Goal: Task Accomplishment & Management: Use online tool/utility

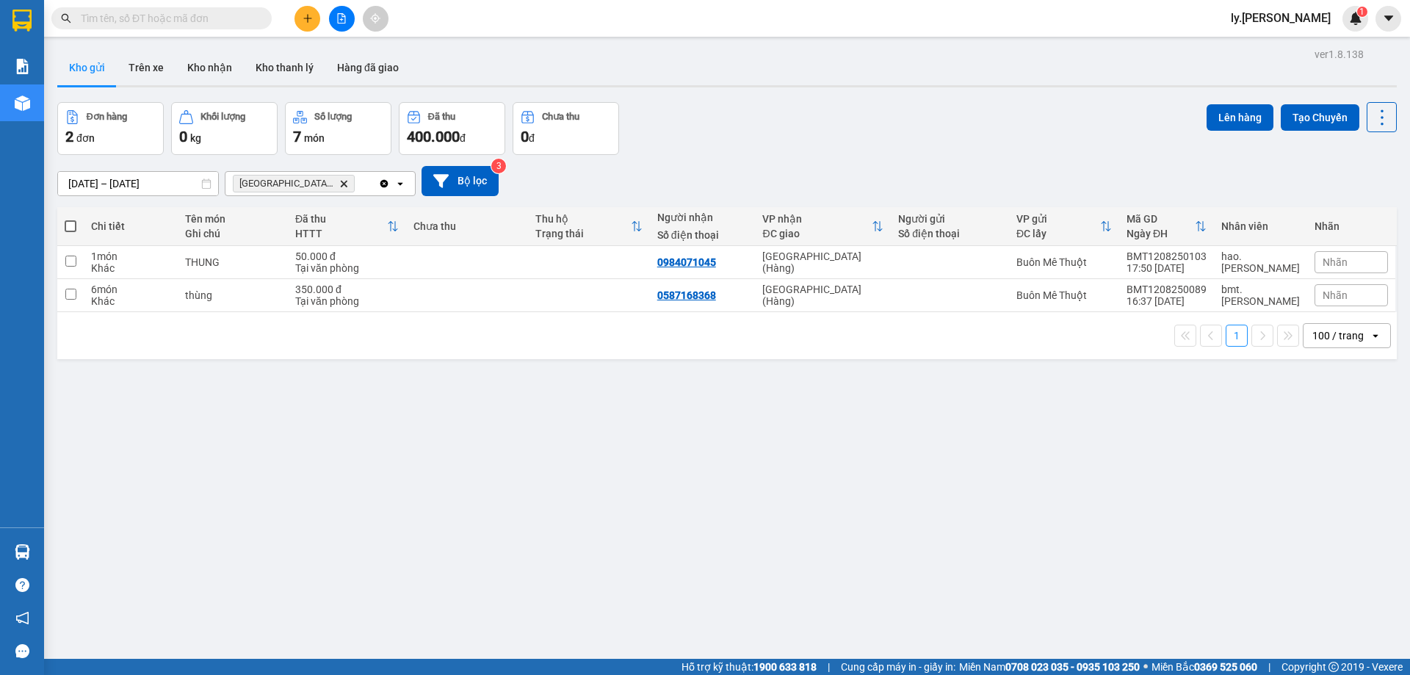
click at [339, 183] on icon "Delete" at bounding box center [343, 183] width 9 height 9
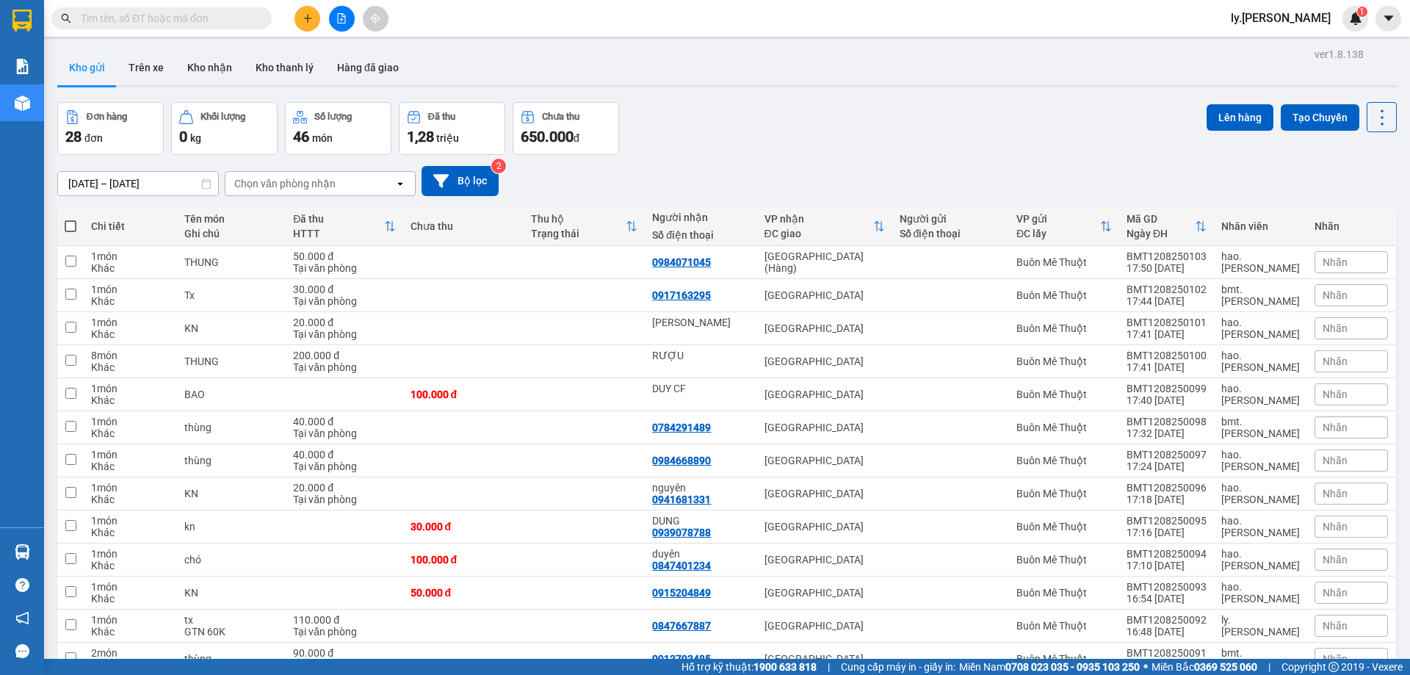
click at [323, 176] on div "Chọn văn phòng nhận" at bounding box center [284, 183] width 101 height 15
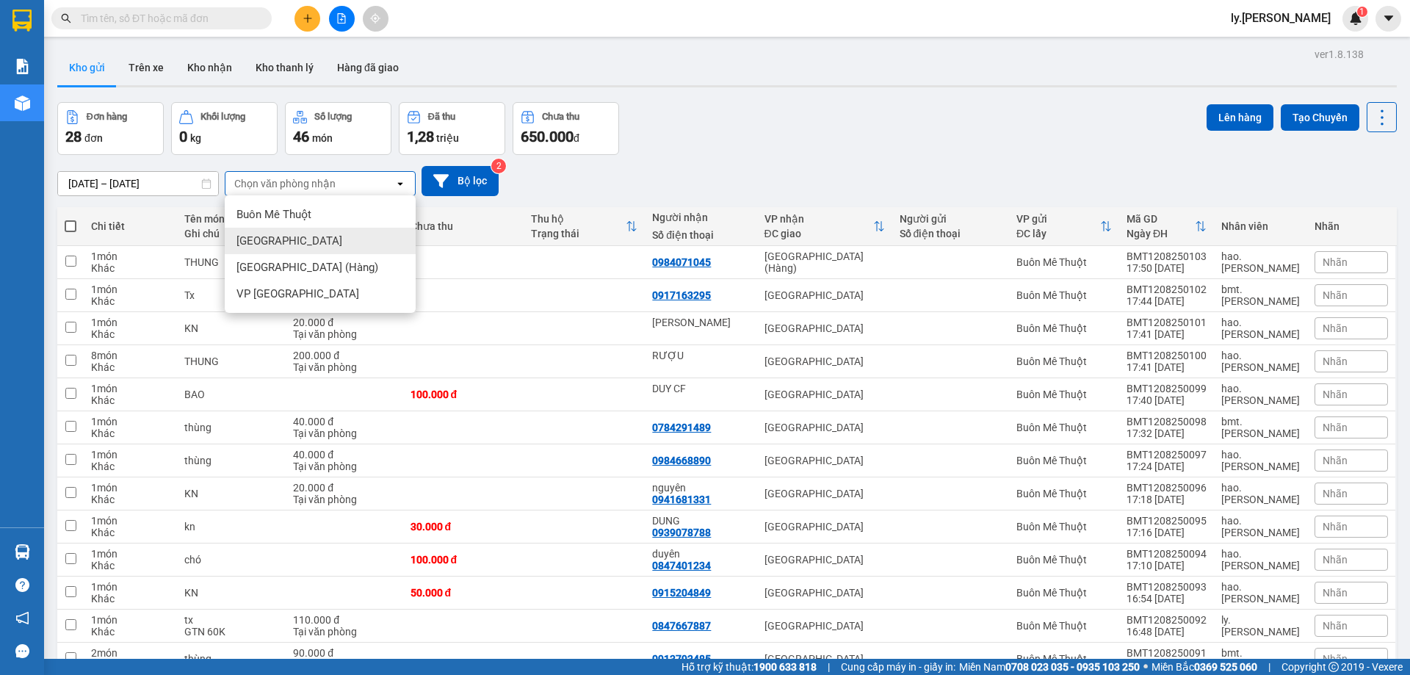
click at [287, 245] on div "[GEOGRAPHIC_DATA]" at bounding box center [320, 241] width 191 height 26
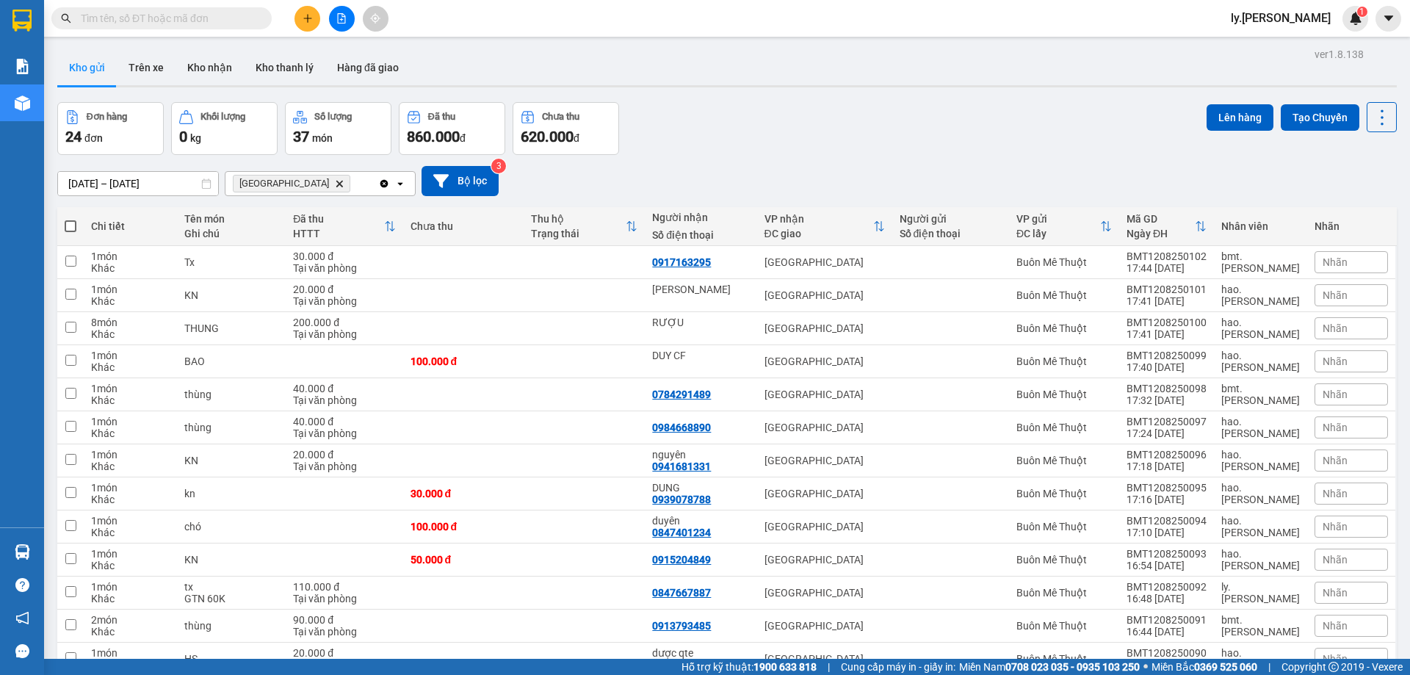
click at [73, 232] on label at bounding box center [71, 226] width 12 height 15
click at [70, 219] on input "checkbox" at bounding box center [70, 219] width 0 height 0
checkbox input "true"
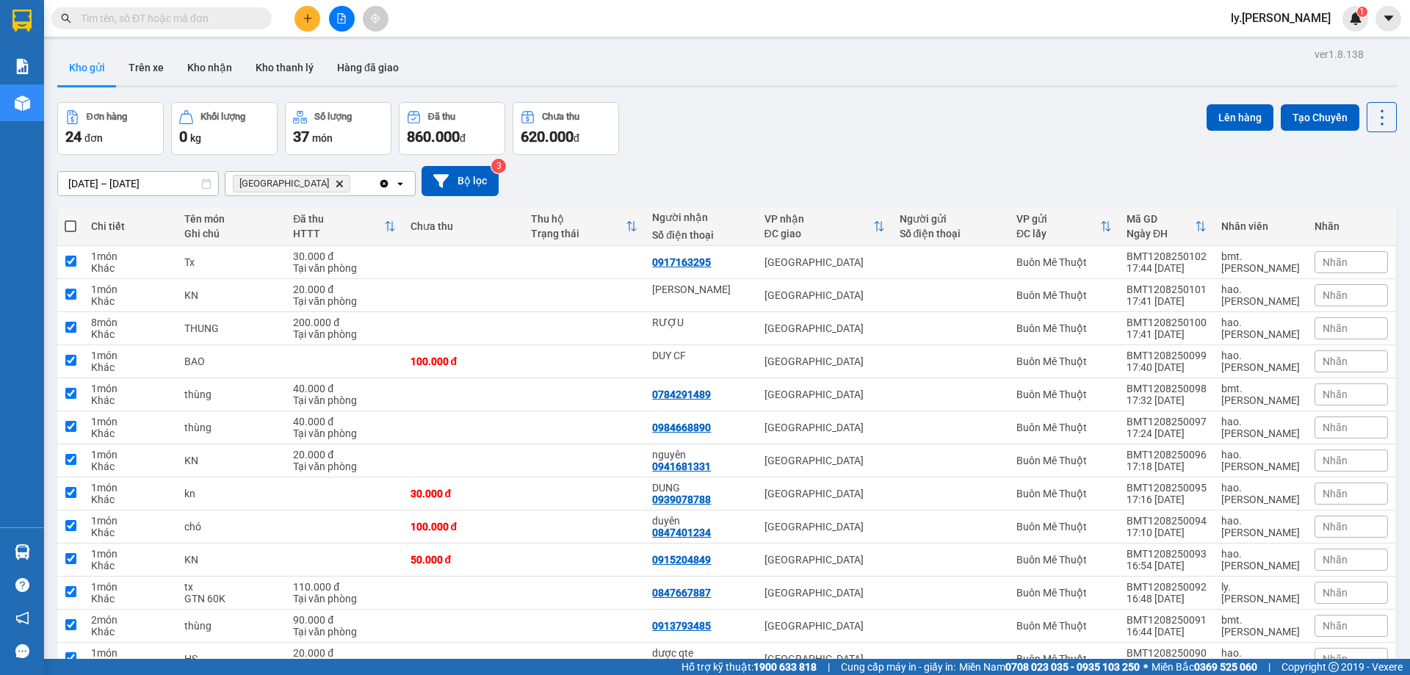
checkbox input "true"
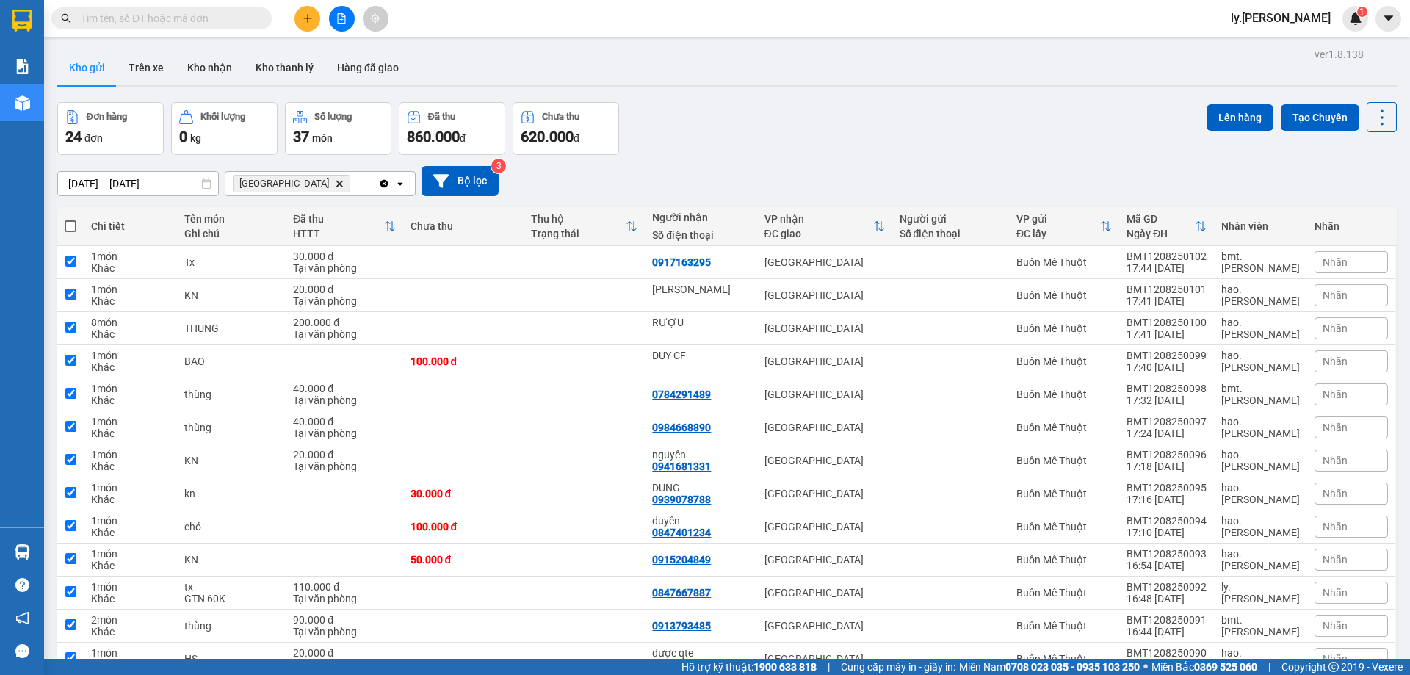
checkbox input "true"
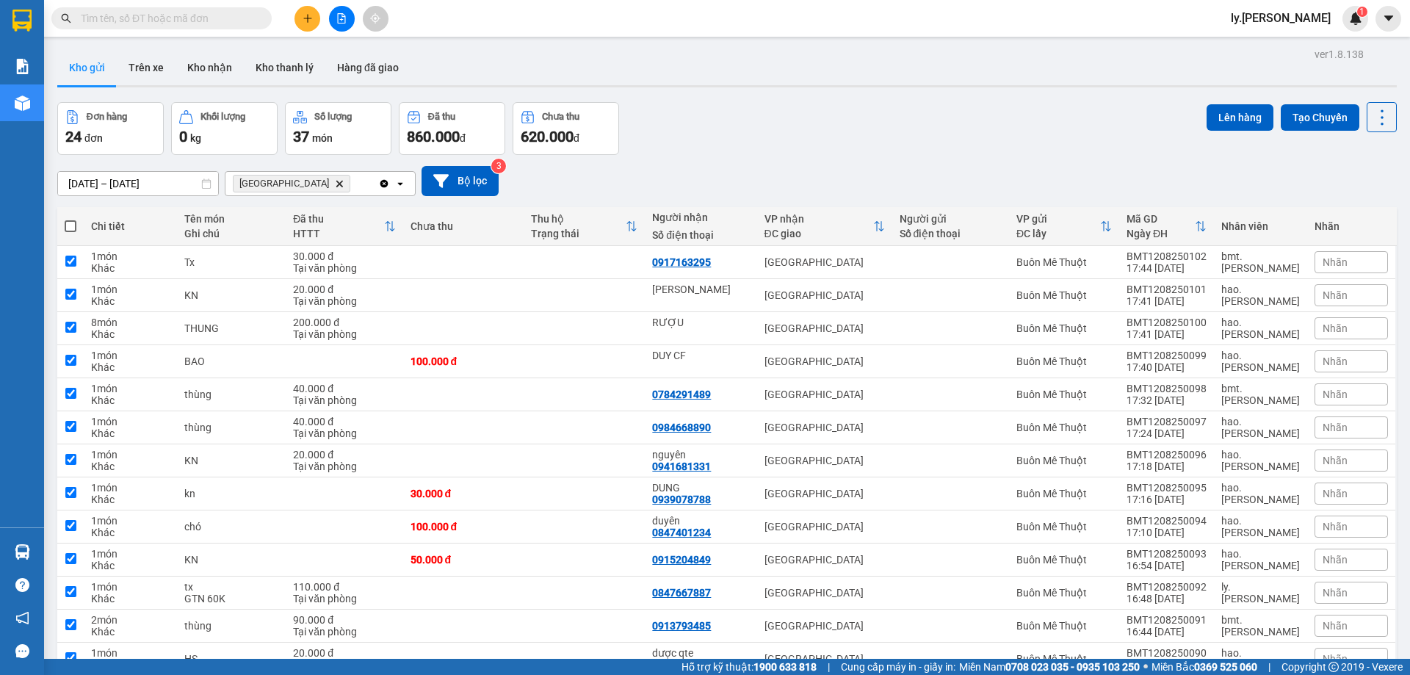
checkbox input "true"
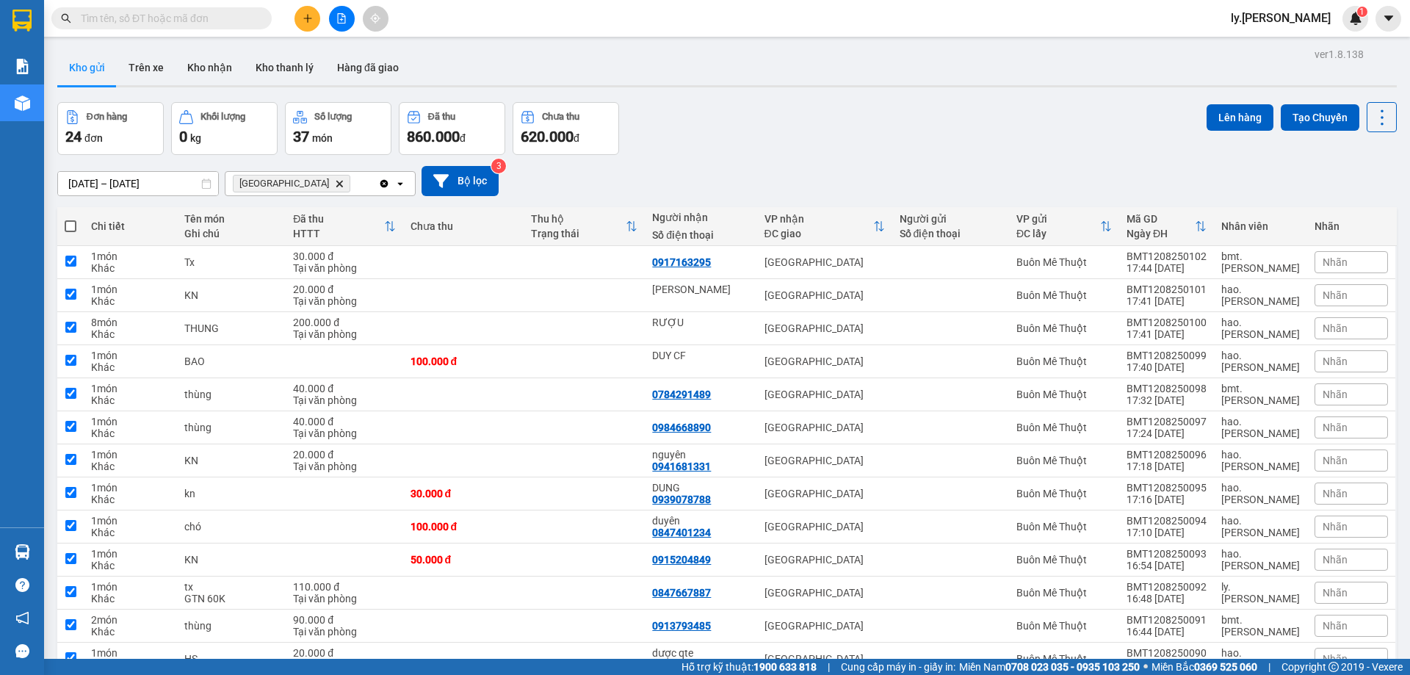
checkbox input "true"
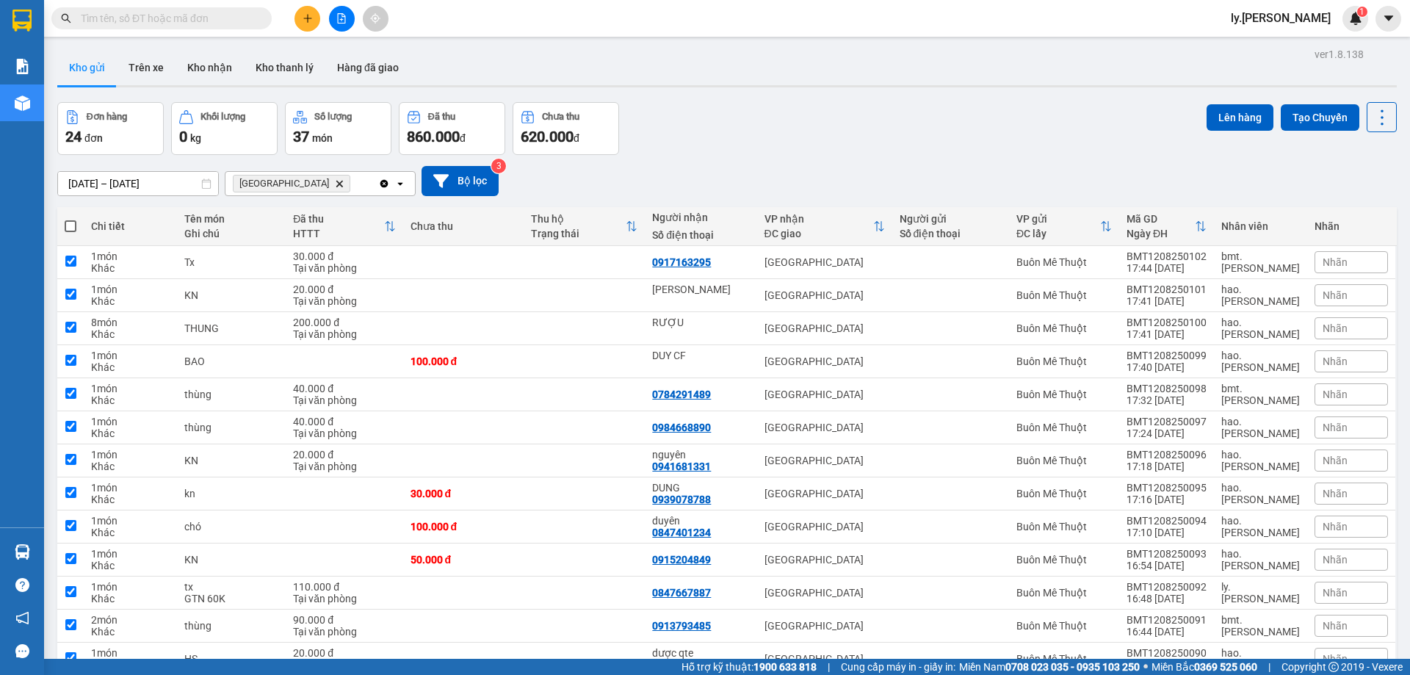
checkbox input "true"
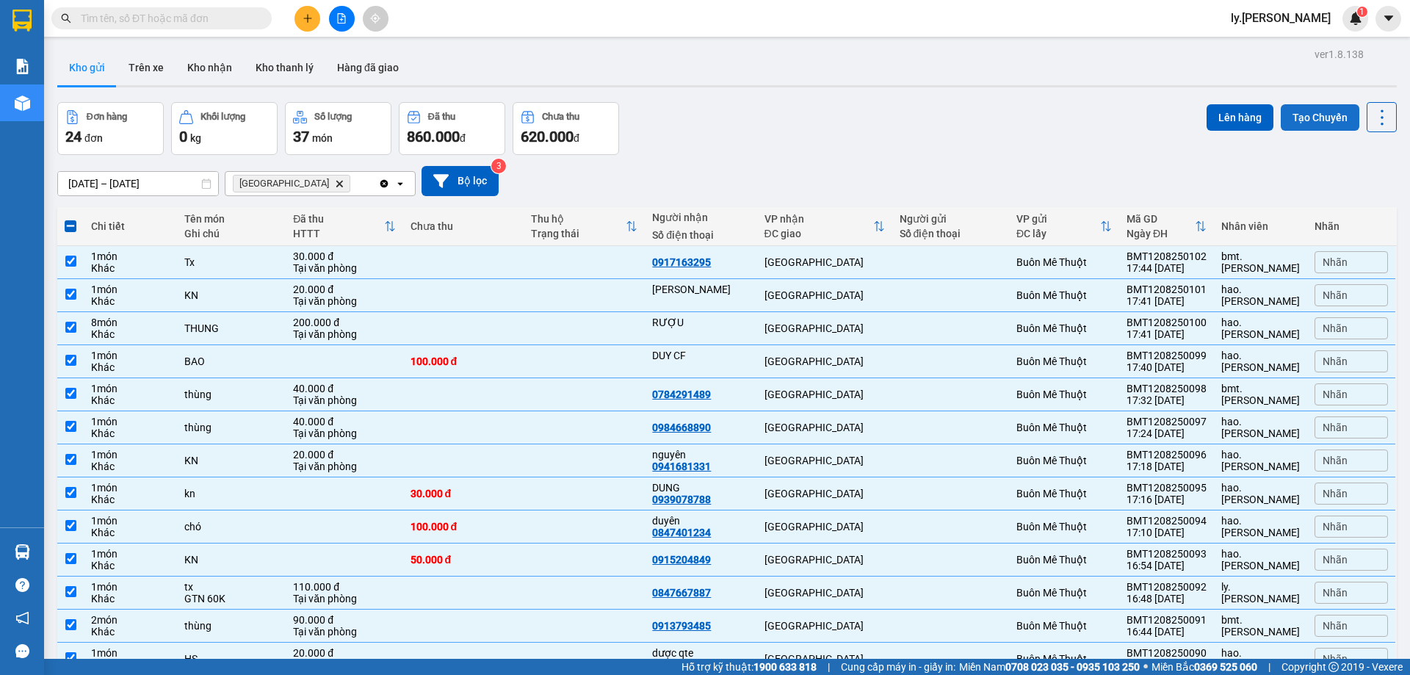
click at [1310, 120] on button "Tạo Chuyến" at bounding box center [1319, 117] width 79 height 26
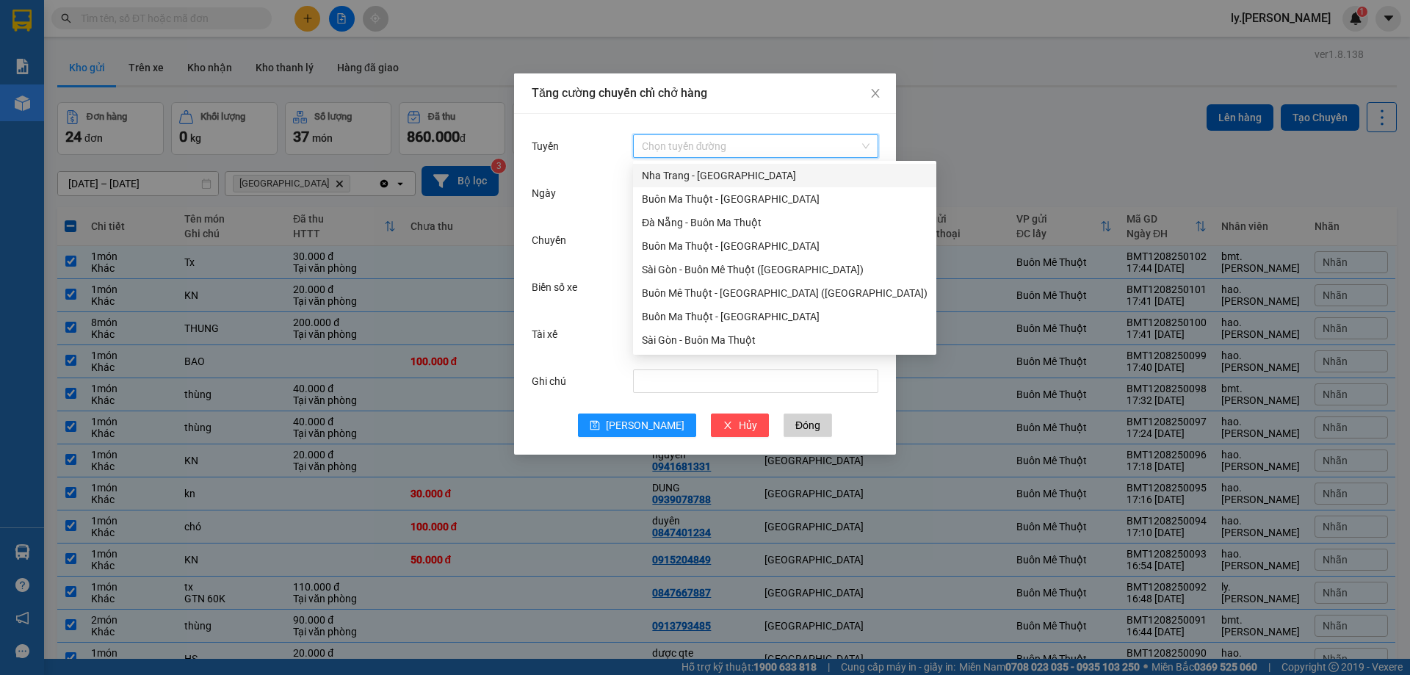
click at [774, 149] on input "Tuyến" at bounding box center [750, 146] width 217 height 22
click at [748, 317] on div "Buôn Ma Thuột - [GEOGRAPHIC_DATA]" at bounding box center [785, 316] width 286 height 16
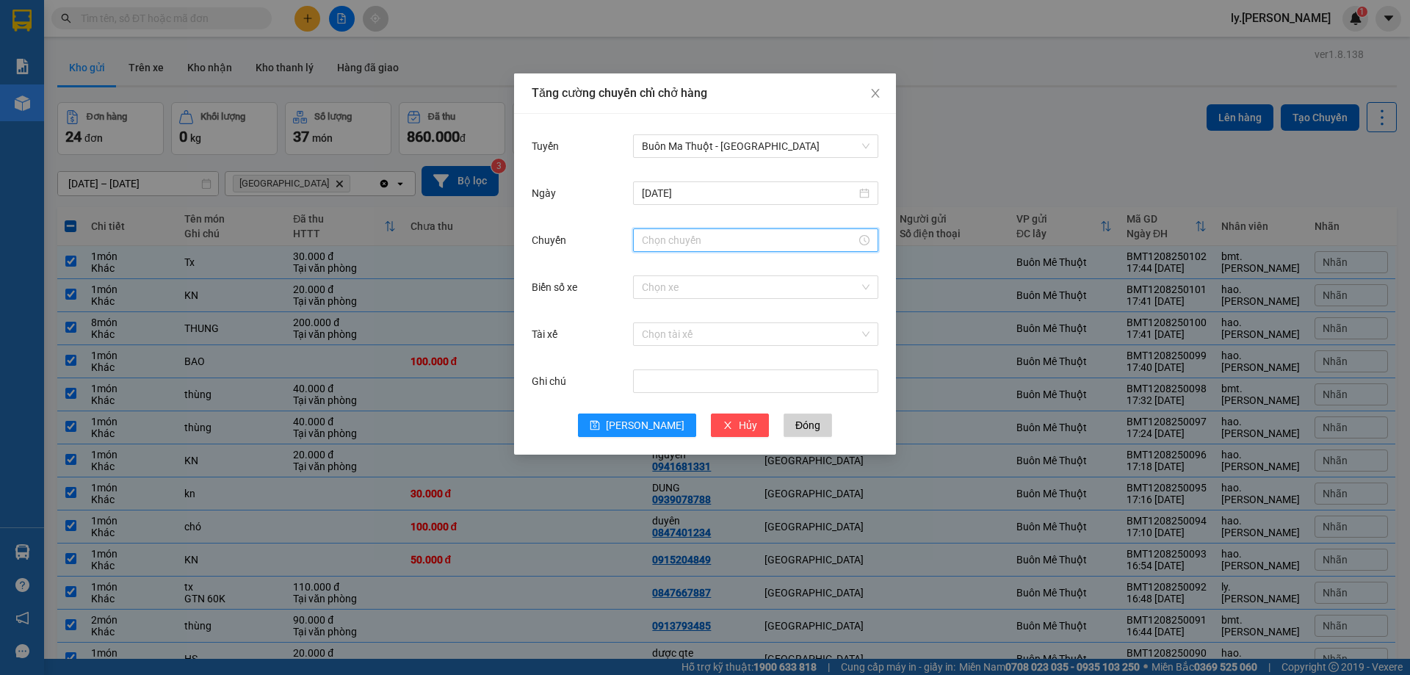
click at [713, 244] on input "Chuyến" at bounding box center [749, 240] width 214 height 16
click at [646, 364] on div "19" at bounding box center [653, 365] width 41 height 21
type input "19:00"
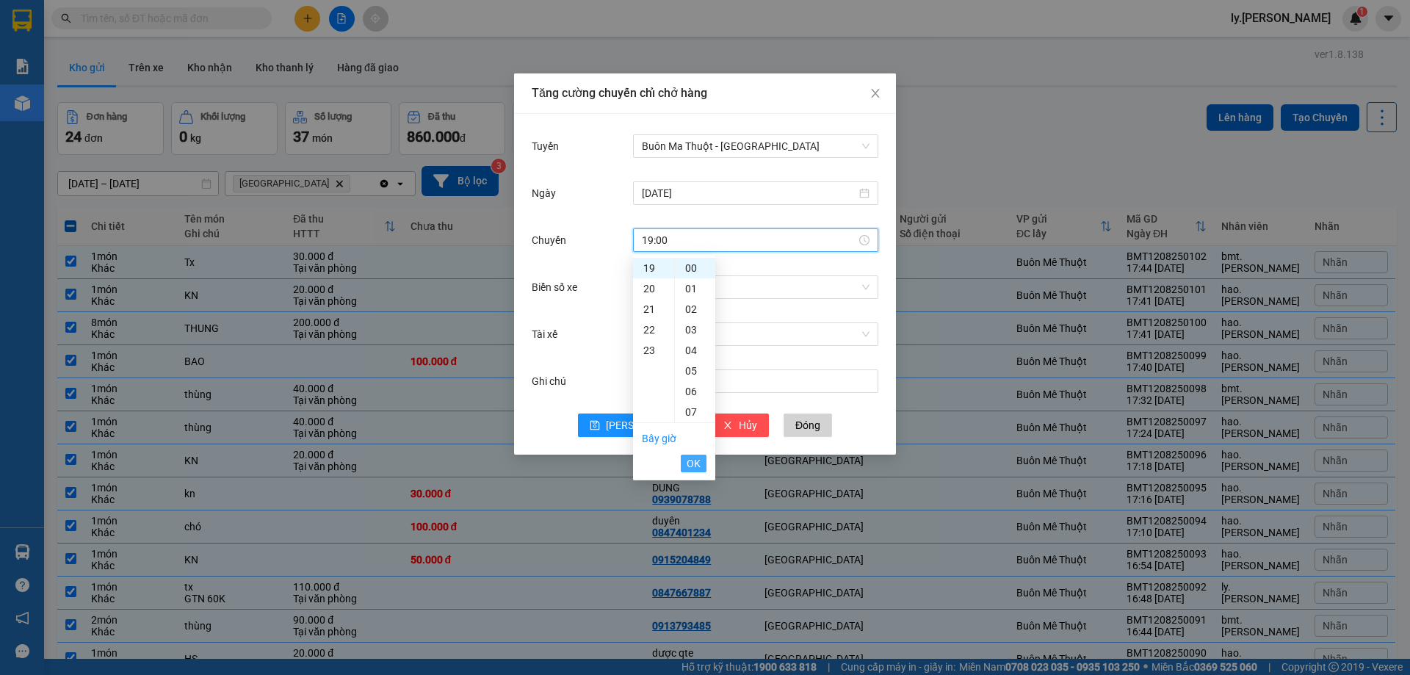
click at [692, 460] on span "OK" at bounding box center [693, 463] width 14 height 16
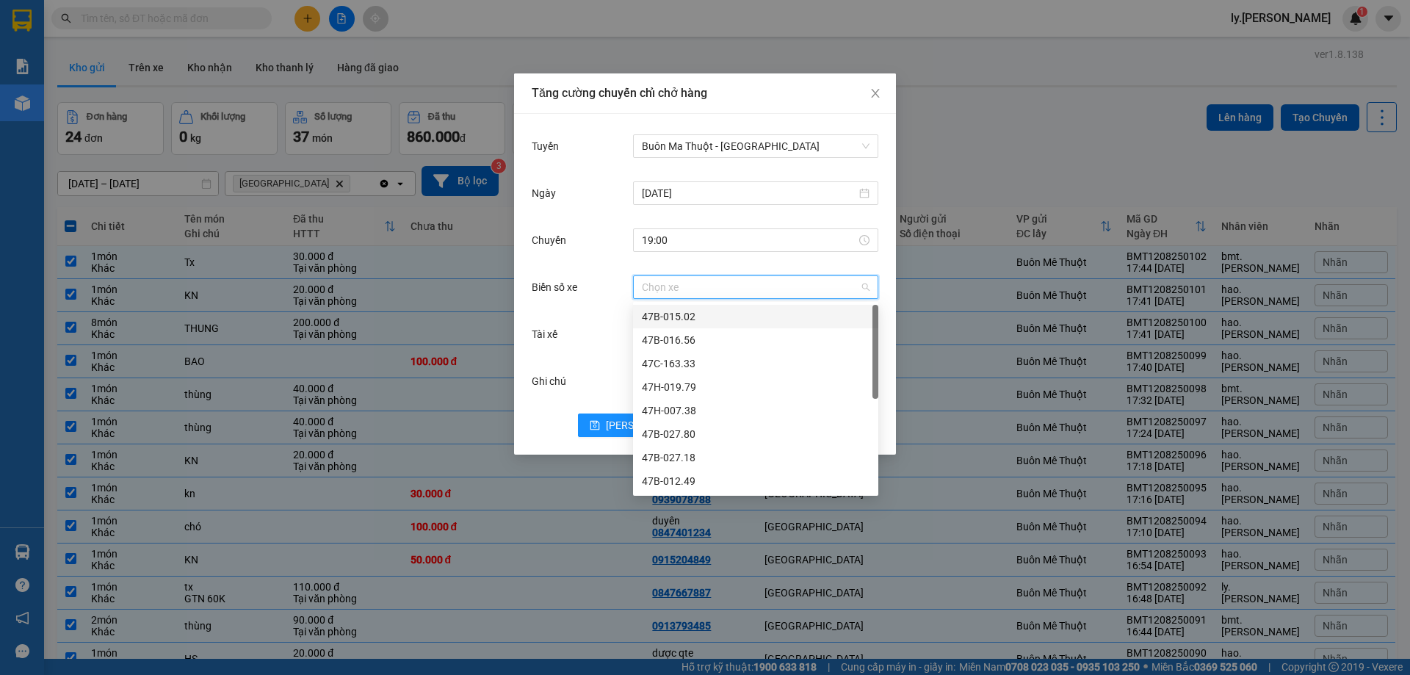
click at [717, 286] on input "Biển số xe" at bounding box center [750, 287] width 217 height 22
click at [692, 382] on div "47H-019.79" at bounding box center [756, 387] width 228 height 16
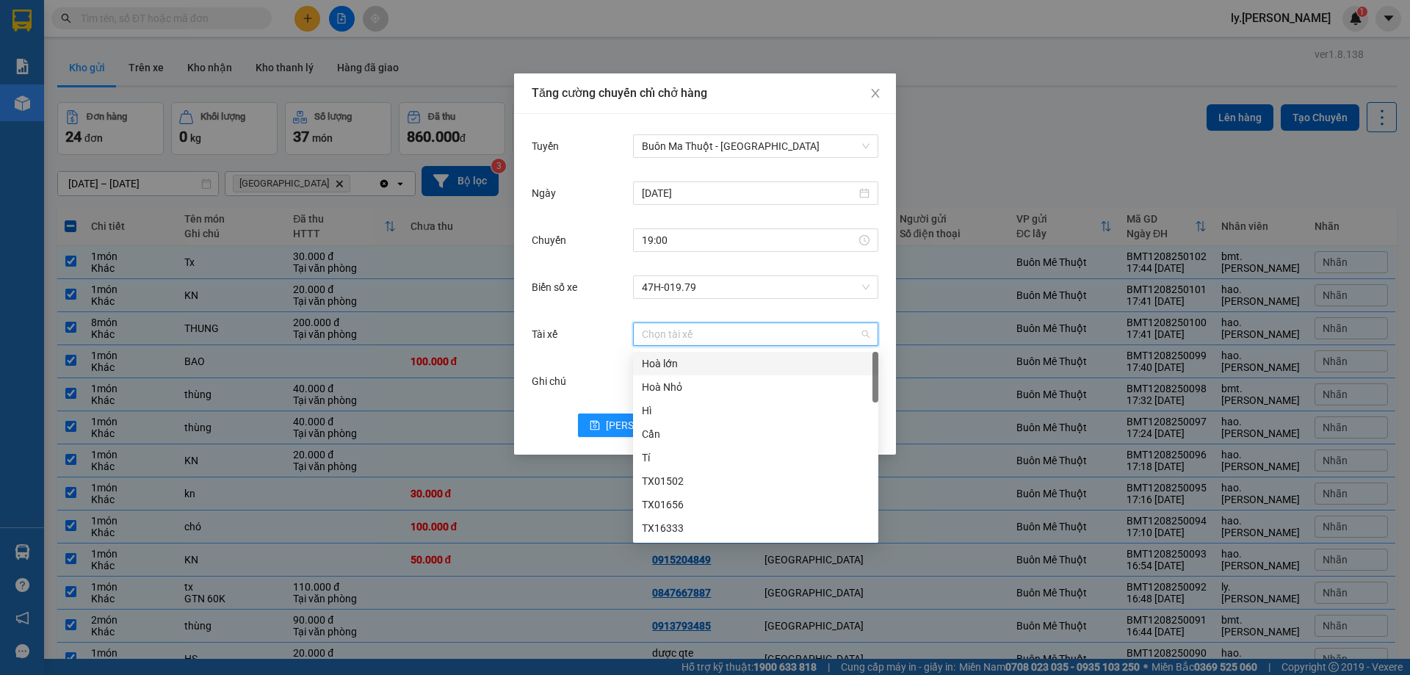
click at [697, 333] on input "Tài xế" at bounding box center [750, 334] width 217 height 22
click at [691, 412] on div "Tài xế Tí" at bounding box center [756, 410] width 228 height 16
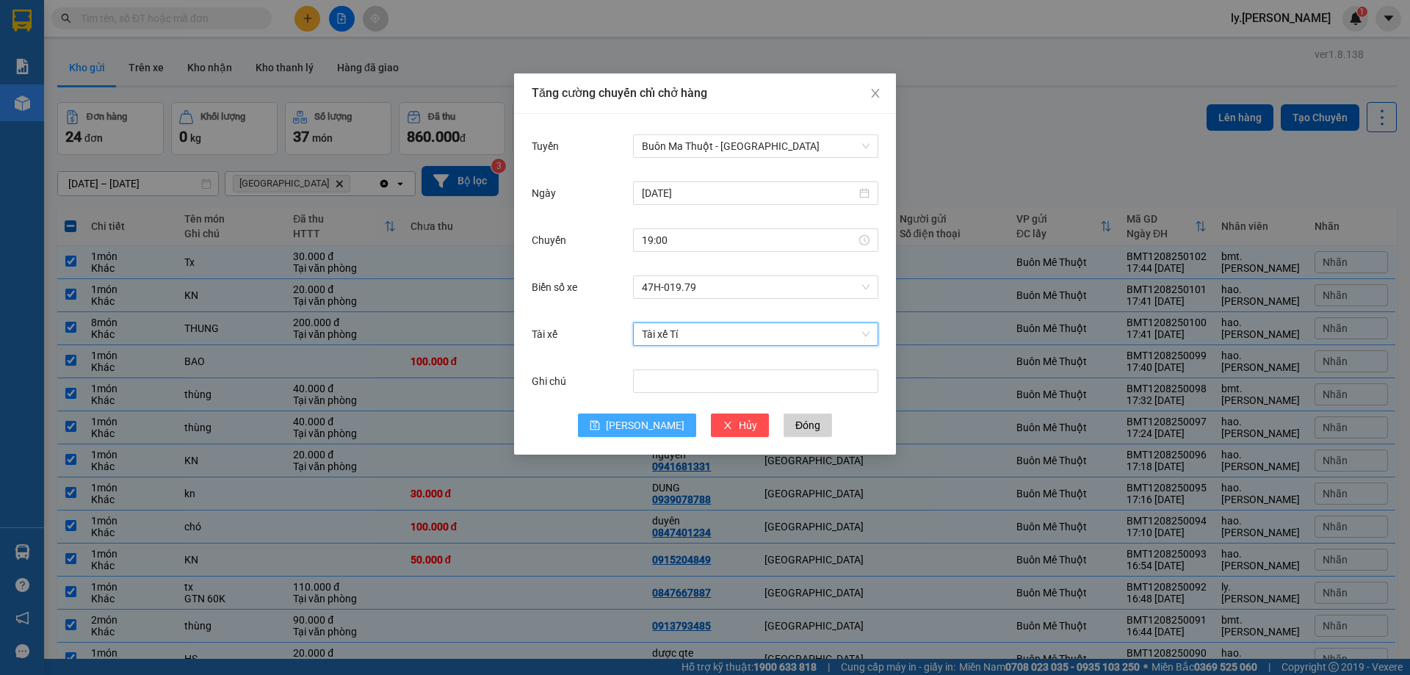
click at [644, 426] on span "[PERSON_NAME]" at bounding box center [645, 425] width 79 height 16
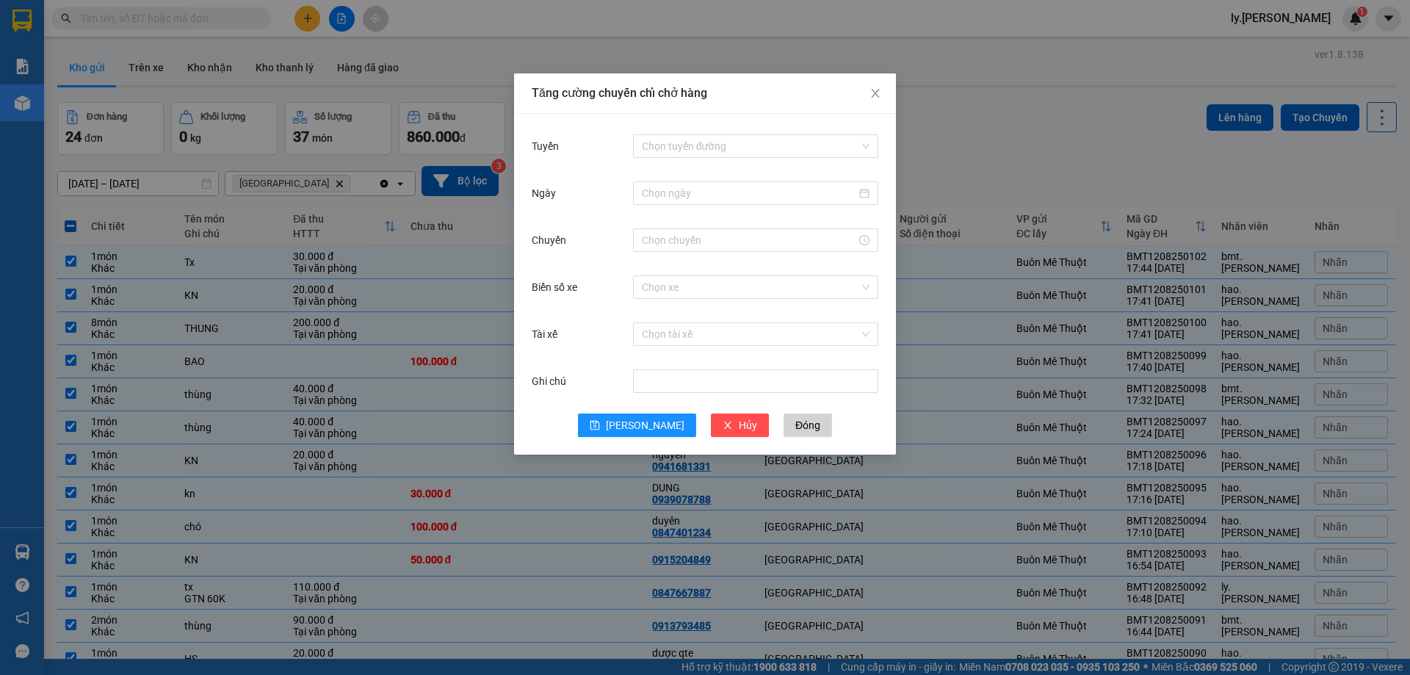
click at [1087, 148] on div "[PERSON_NAME] chuyến [PERSON_NAME] hàng [PERSON_NAME] [PERSON_NAME] đường Ngày …" at bounding box center [705, 337] width 1410 height 675
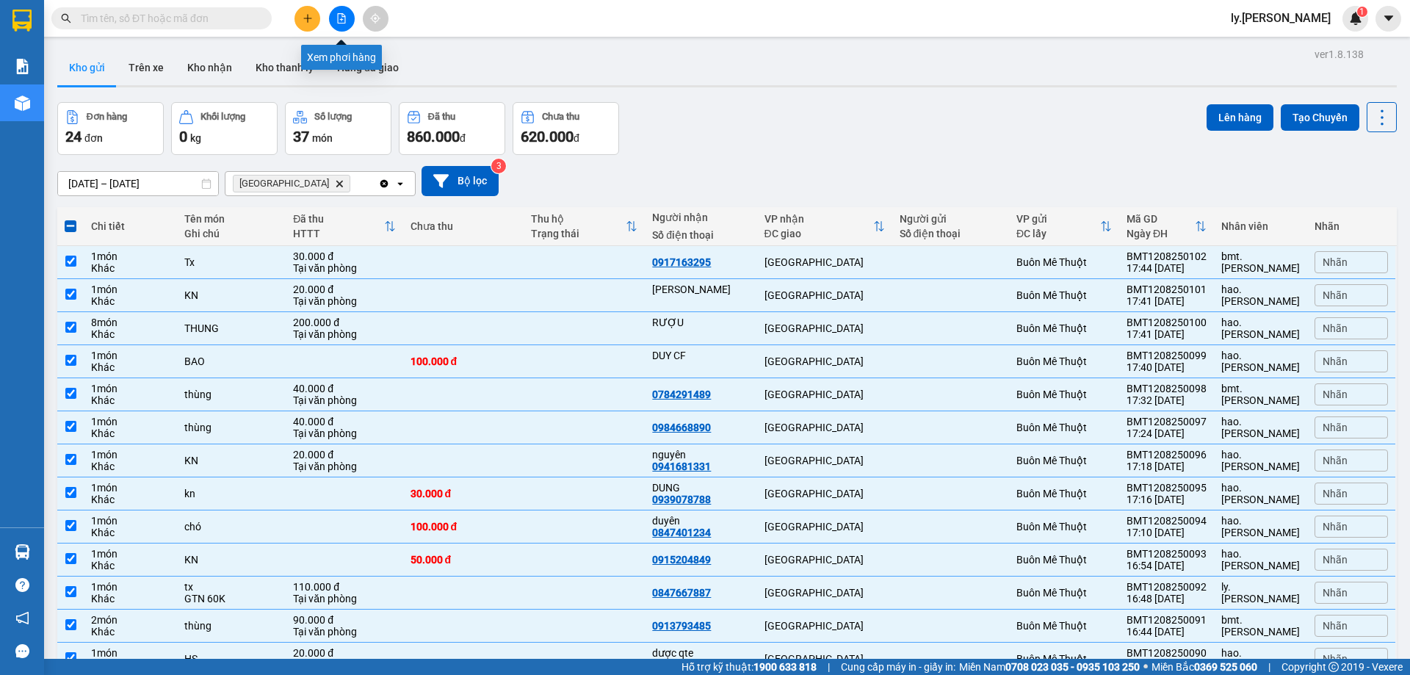
click at [340, 20] on icon "file-add" at bounding box center [342, 18] width 8 height 10
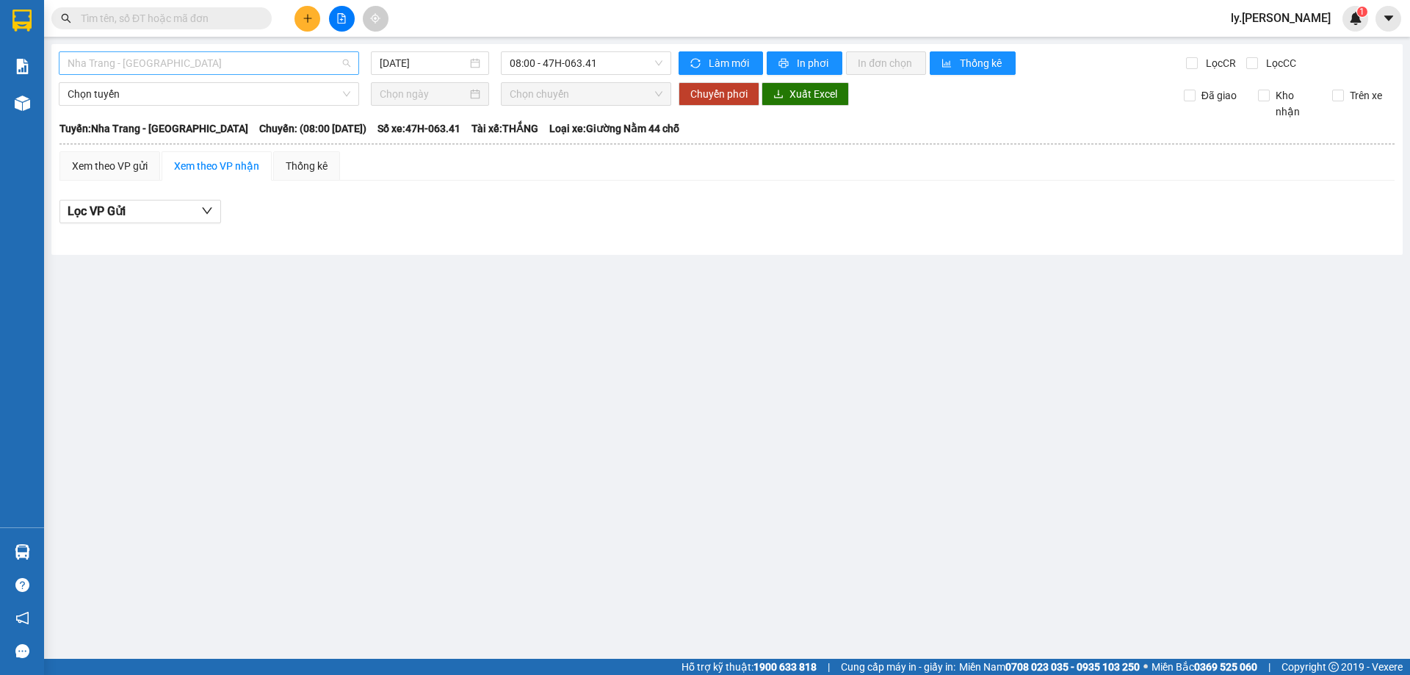
click at [295, 66] on span "Nha Trang - [GEOGRAPHIC_DATA]" at bounding box center [209, 63] width 283 height 22
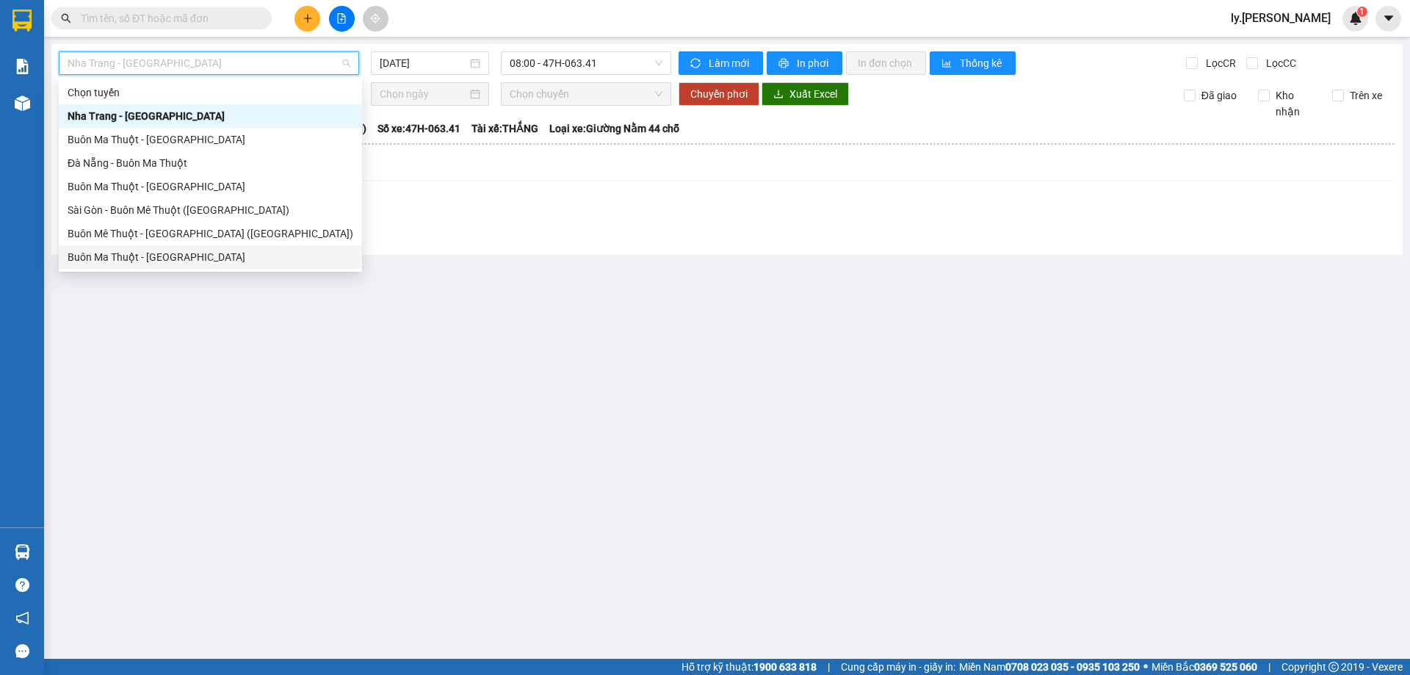
click at [559, 460] on main "[GEOGRAPHIC_DATA] - [GEOGRAPHIC_DATA] [DATE] 08:00 - 47H-063.41 [PERSON_NAME] m…" at bounding box center [705, 329] width 1410 height 659
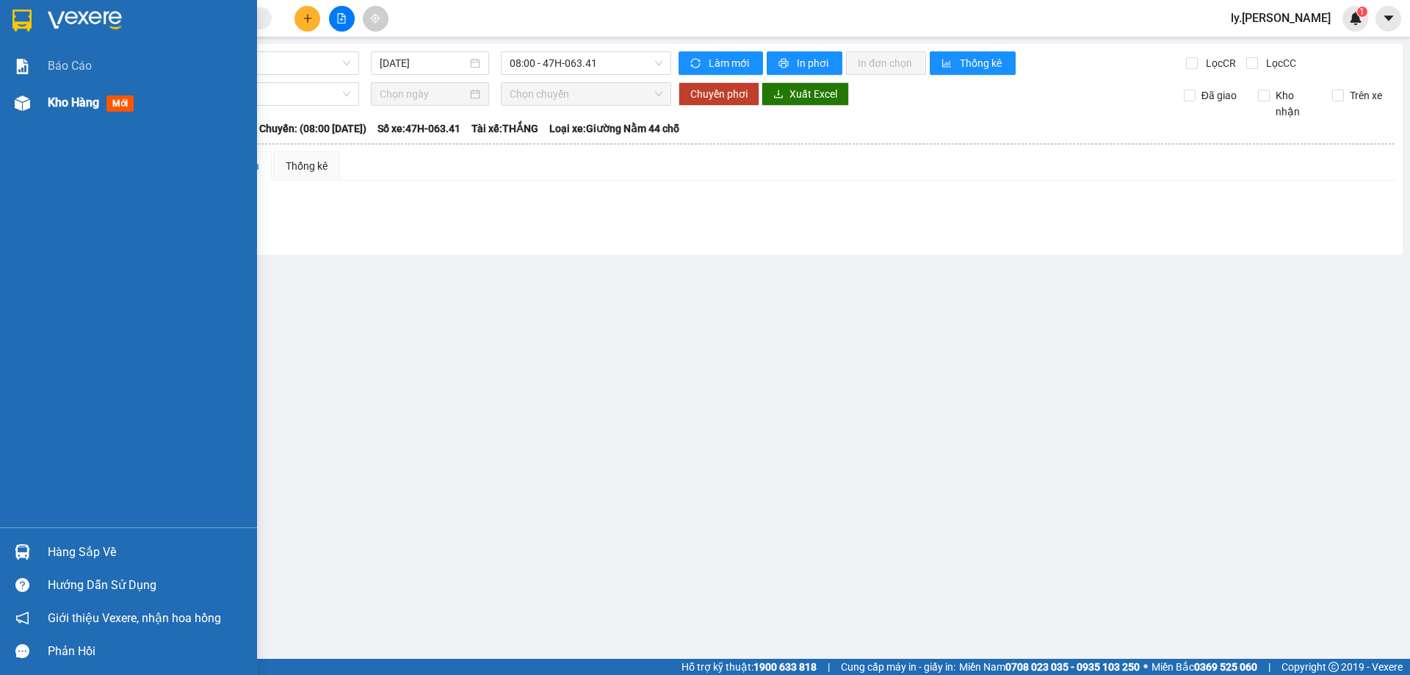
click at [93, 105] on span "Kho hàng" at bounding box center [73, 102] width 51 height 14
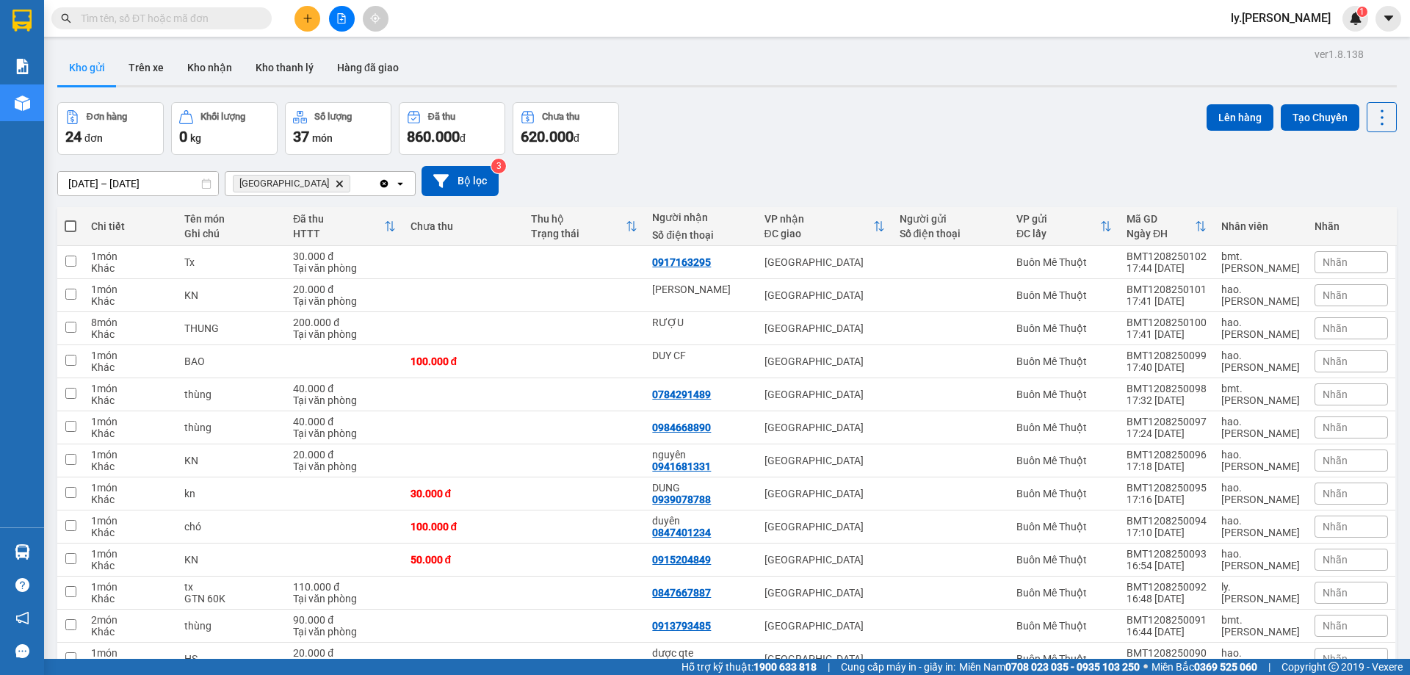
click at [73, 226] on span at bounding box center [71, 226] width 12 height 12
click at [70, 219] on input "checkbox" at bounding box center [70, 219] width 0 height 0
checkbox input "true"
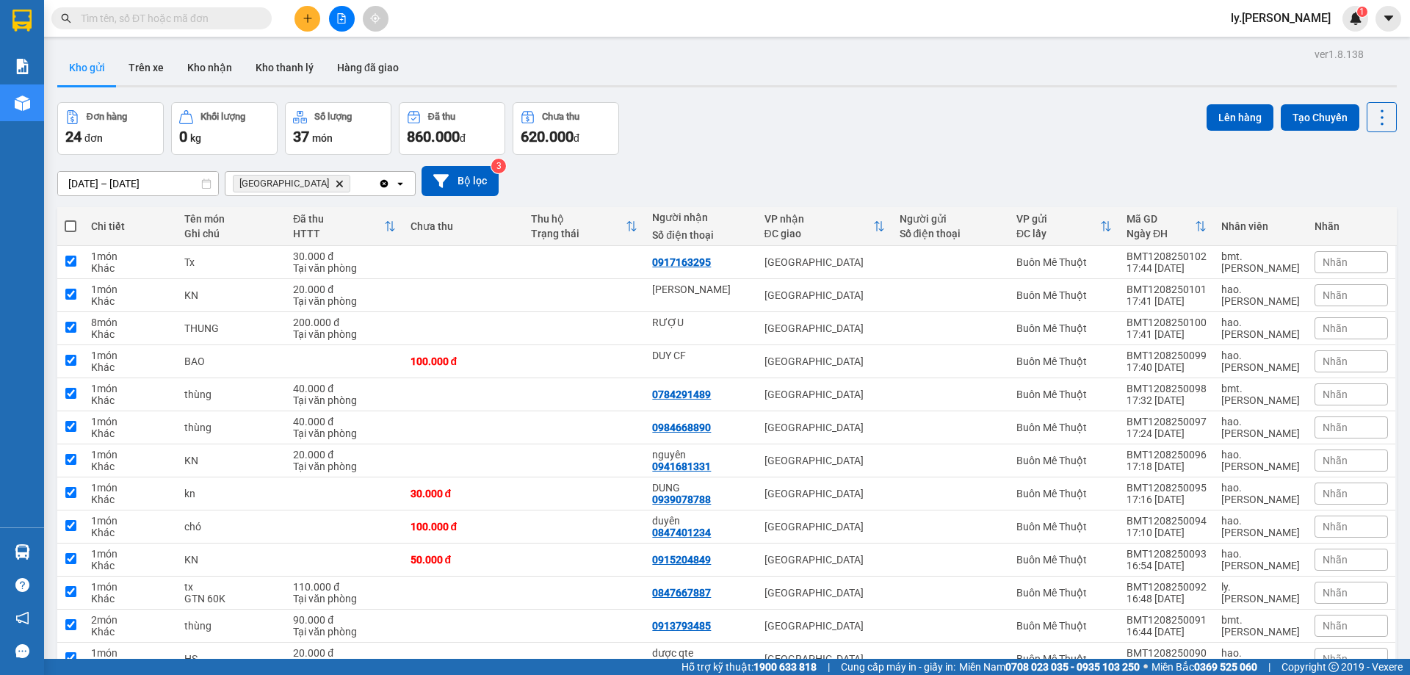
checkbox input "true"
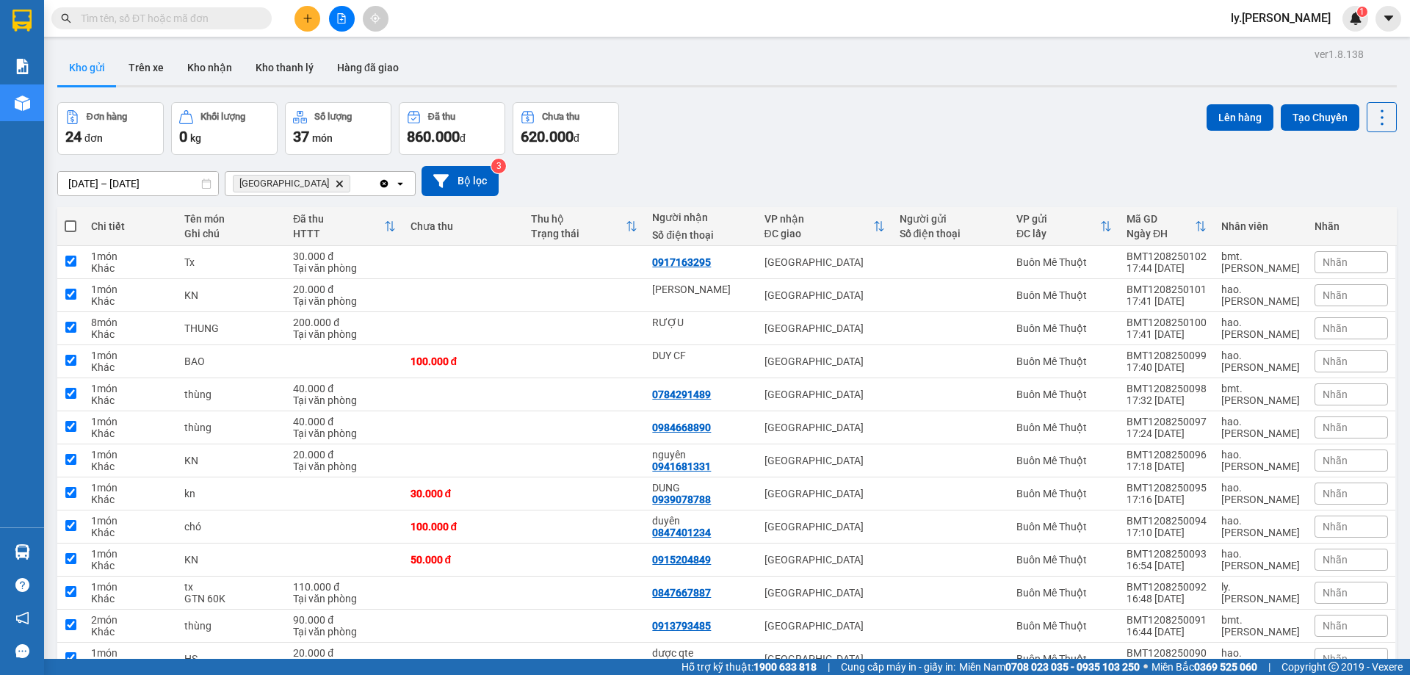
checkbox input "true"
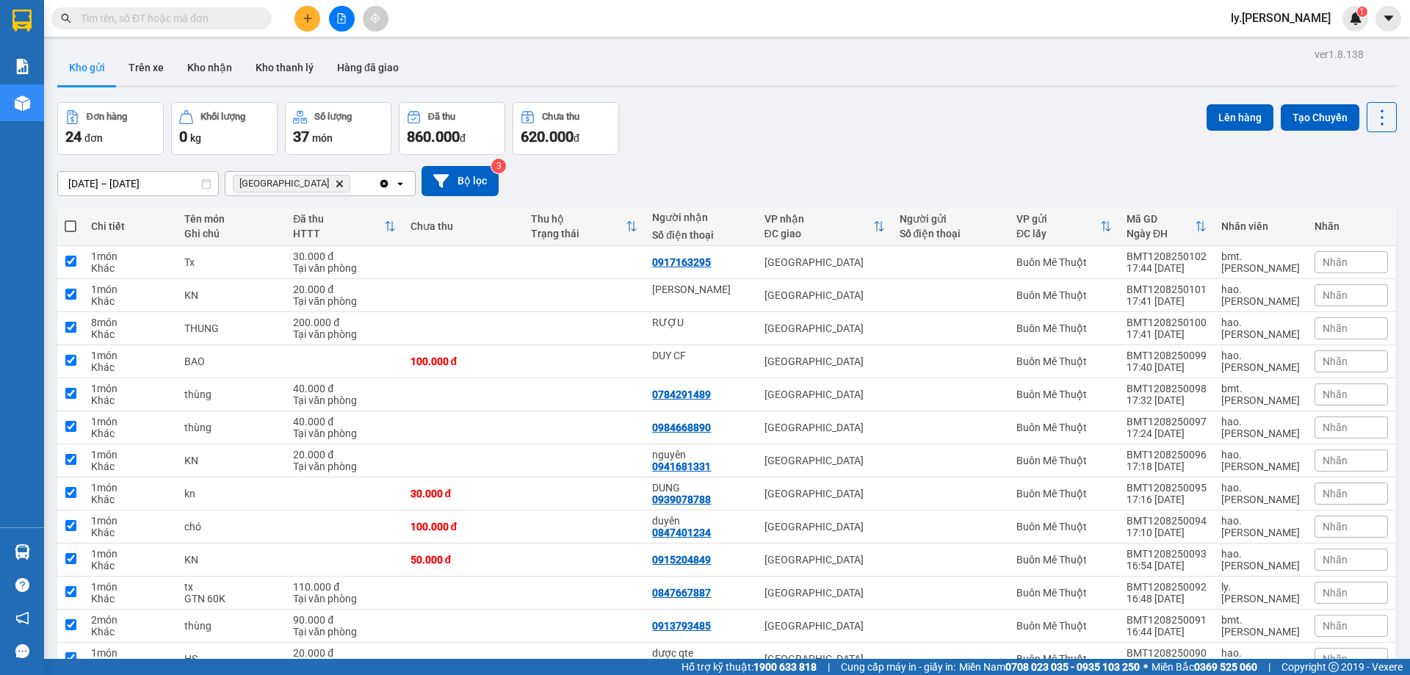
checkbox input "true"
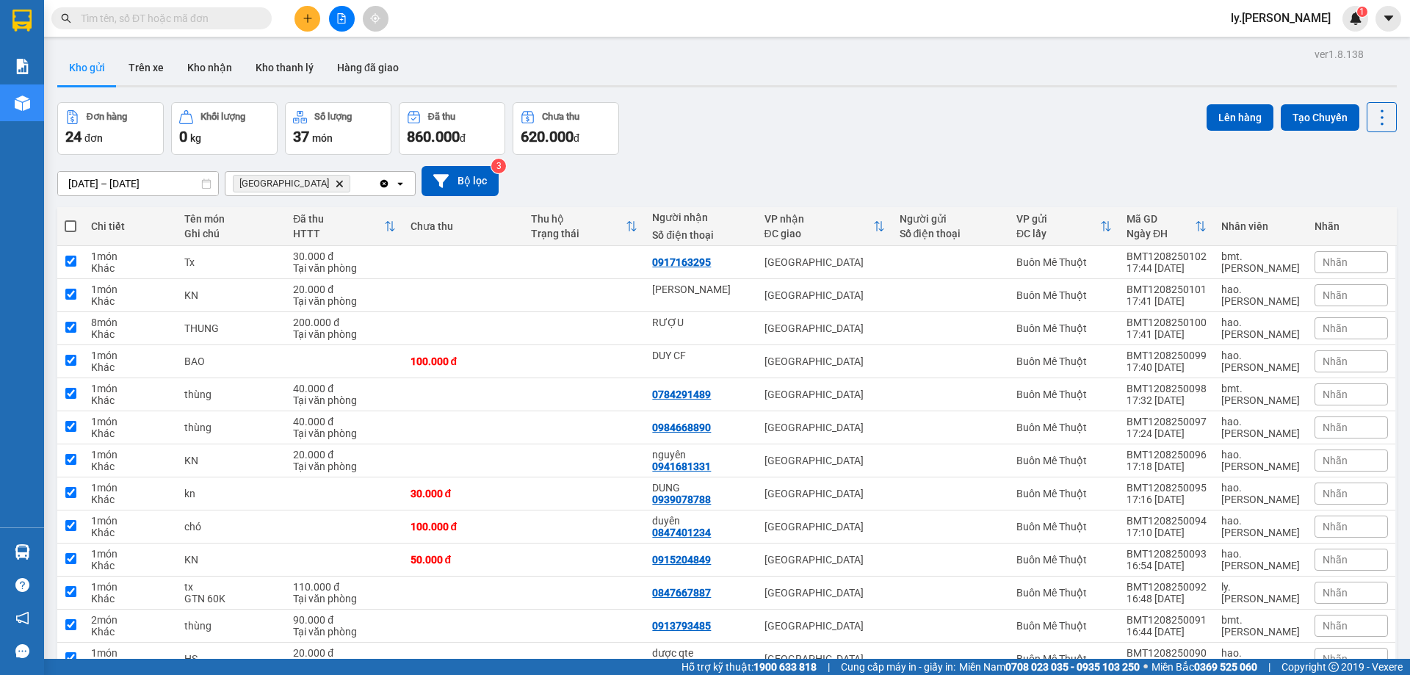
checkbox input "true"
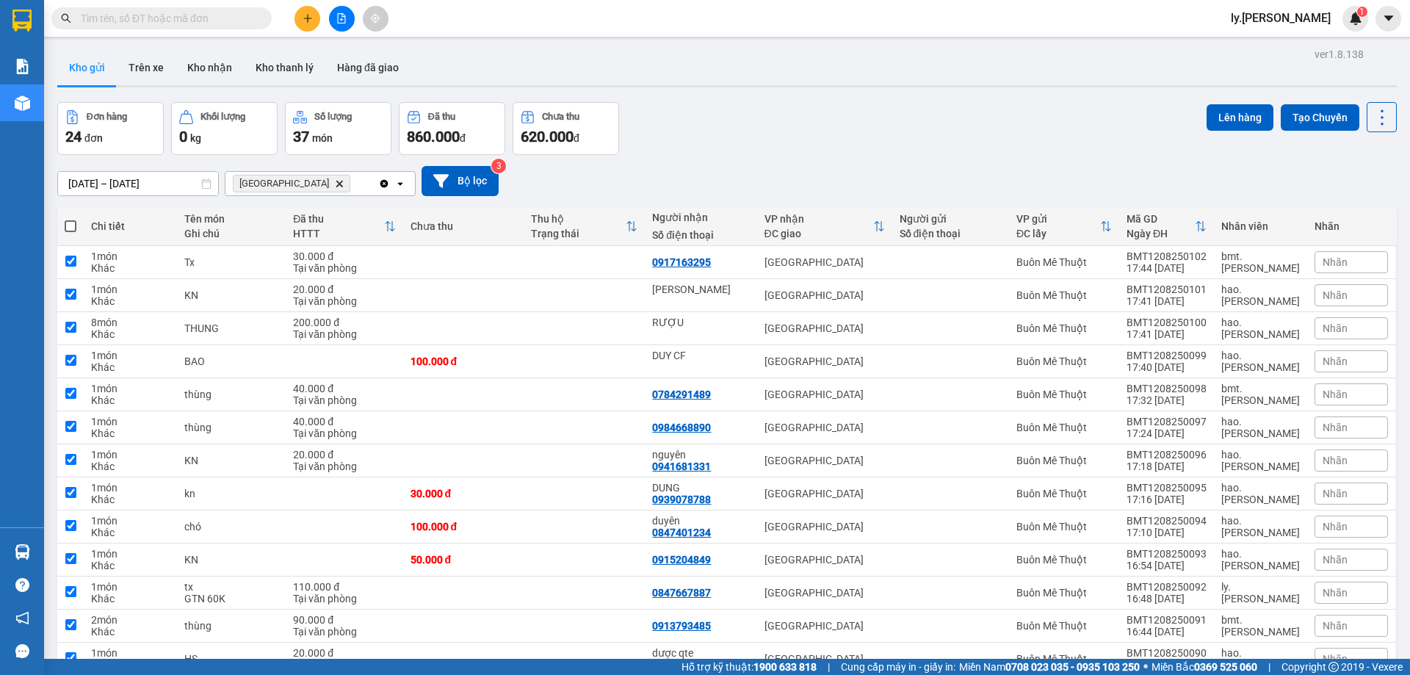
checkbox input "true"
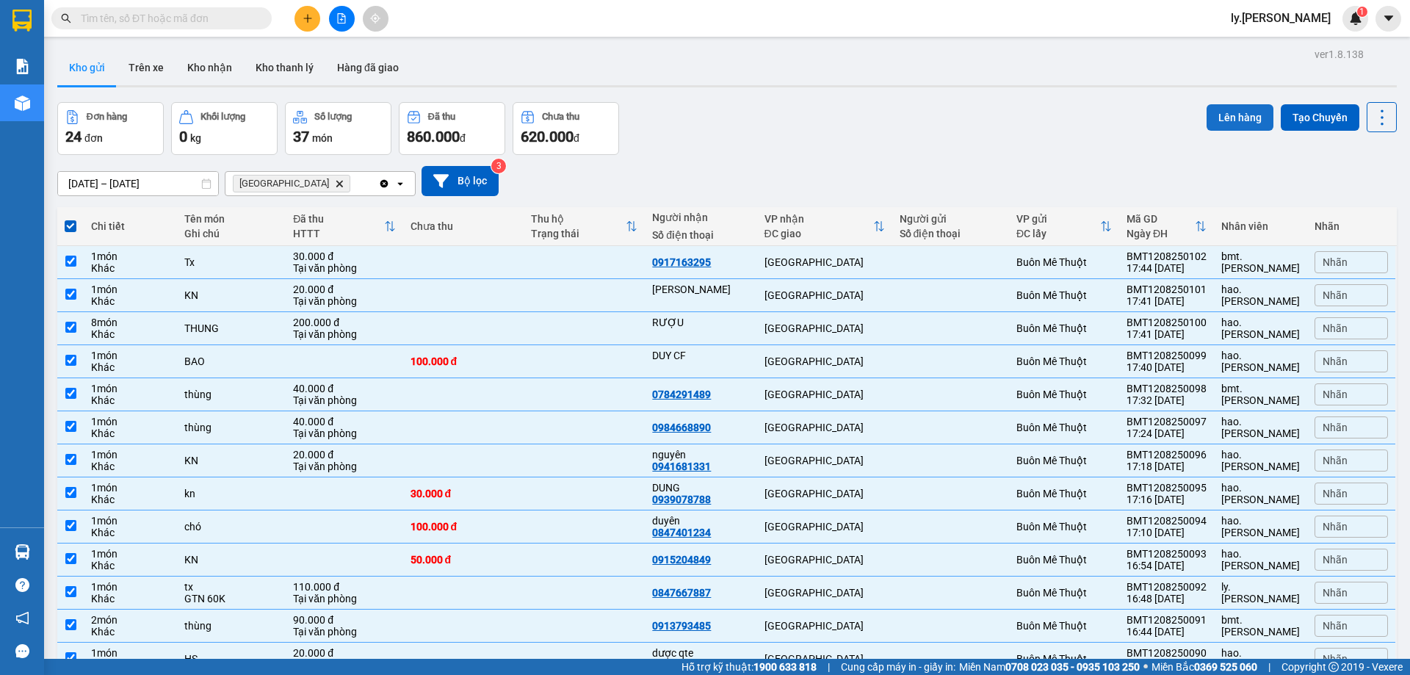
click at [1247, 110] on button "Lên hàng" at bounding box center [1239, 117] width 67 height 26
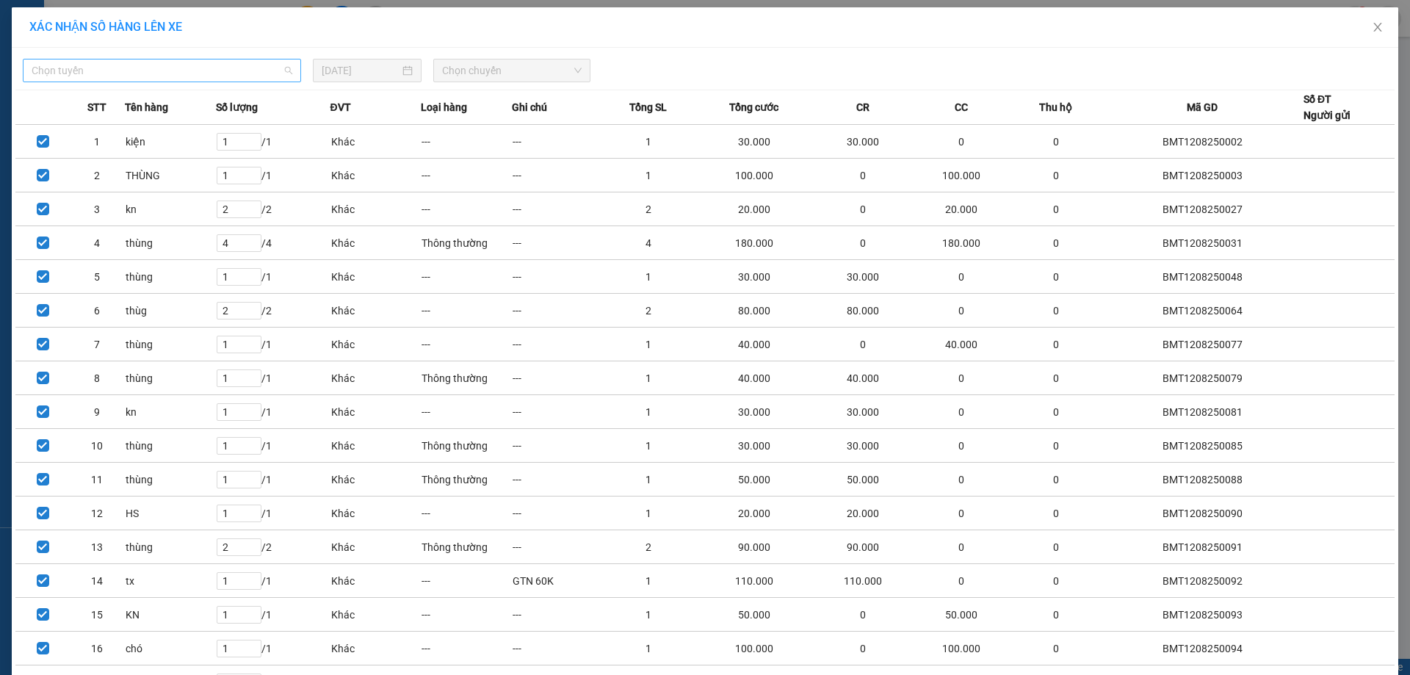
click at [201, 76] on span "Chọn tuyến" at bounding box center [162, 70] width 261 height 22
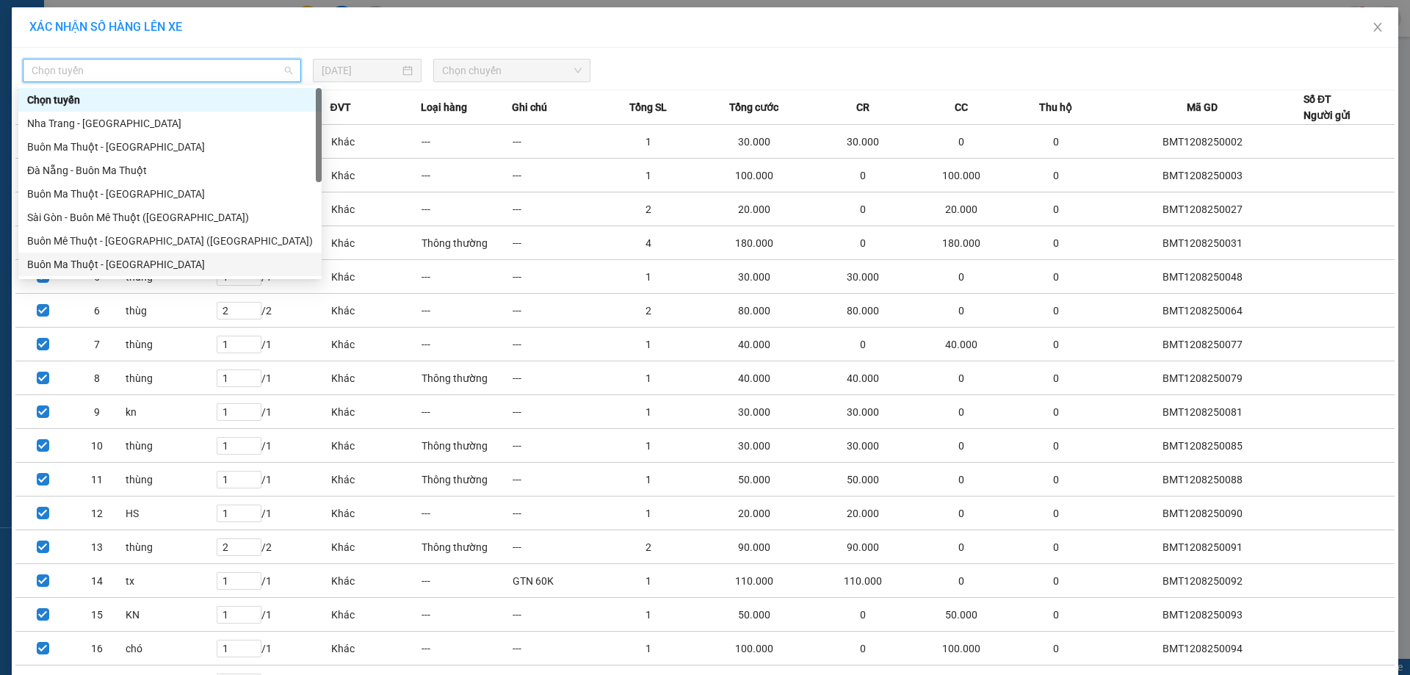
click at [165, 265] on div "Buôn Ma Thuột - [GEOGRAPHIC_DATA]" at bounding box center [170, 264] width 286 height 16
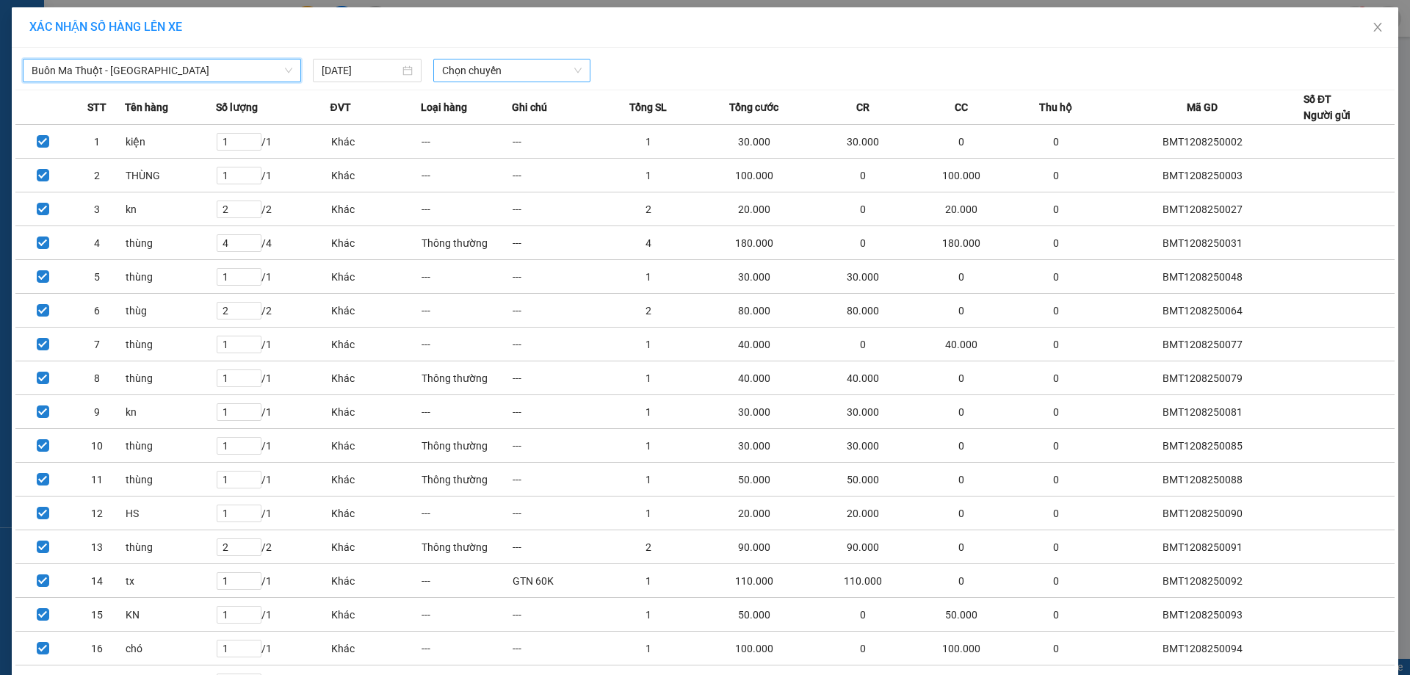
click at [525, 72] on span "Chọn chuyến" at bounding box center [511, 70] width 139 height 22
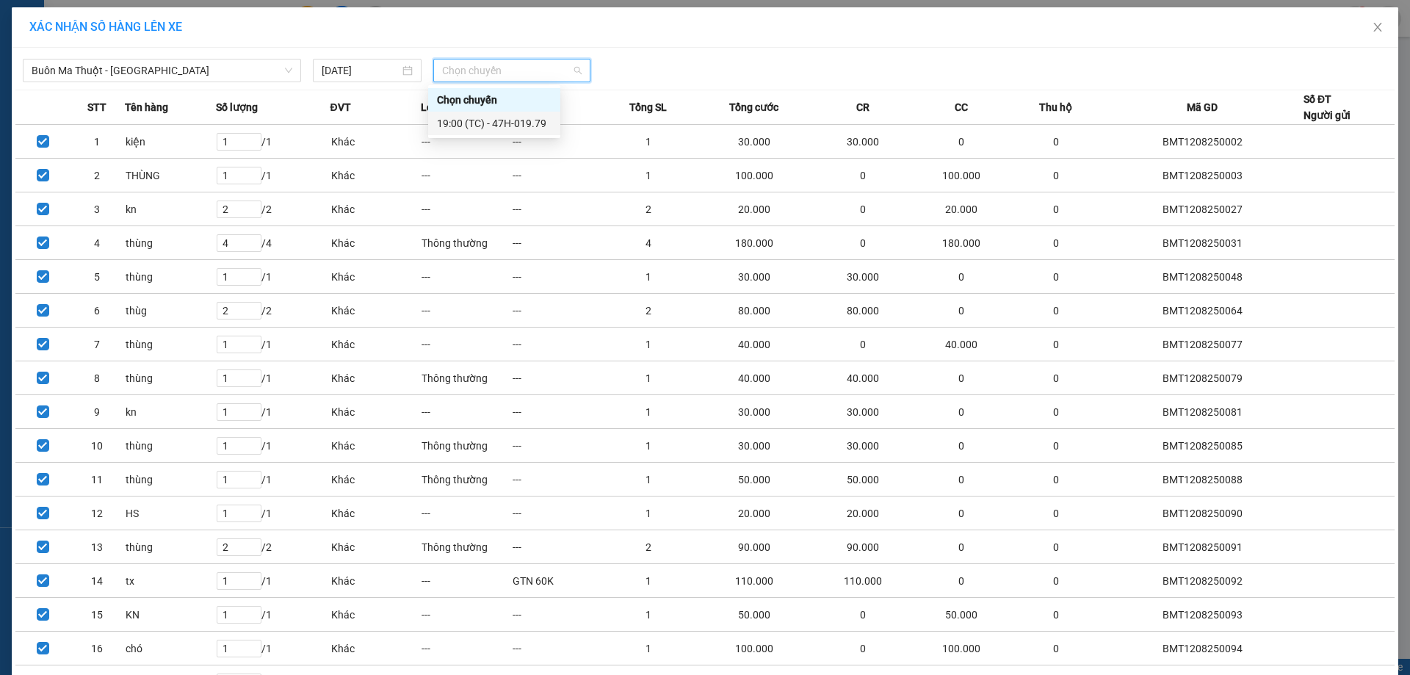
click at [512, 128] on div "19:00 (TC) - 47H-019.79" at bounding box center [494, 123] width 115 height 16
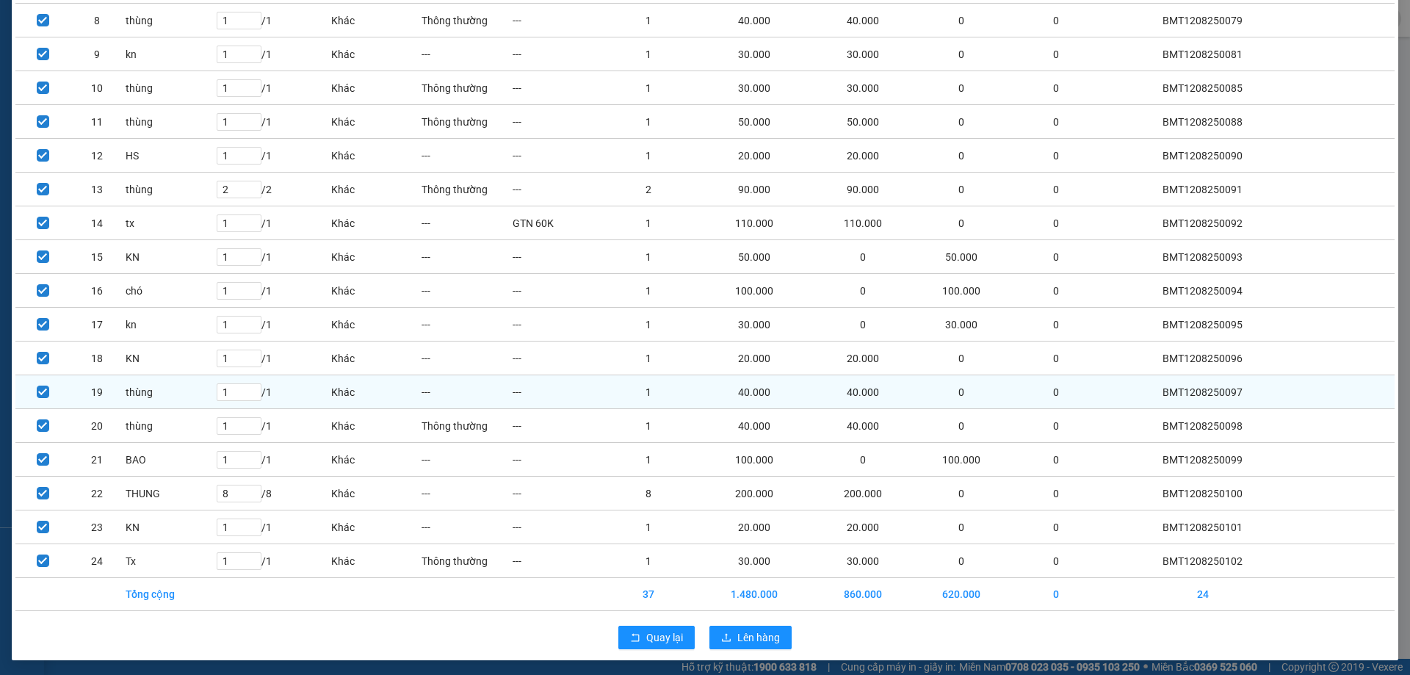
scroll to position [369, 0]
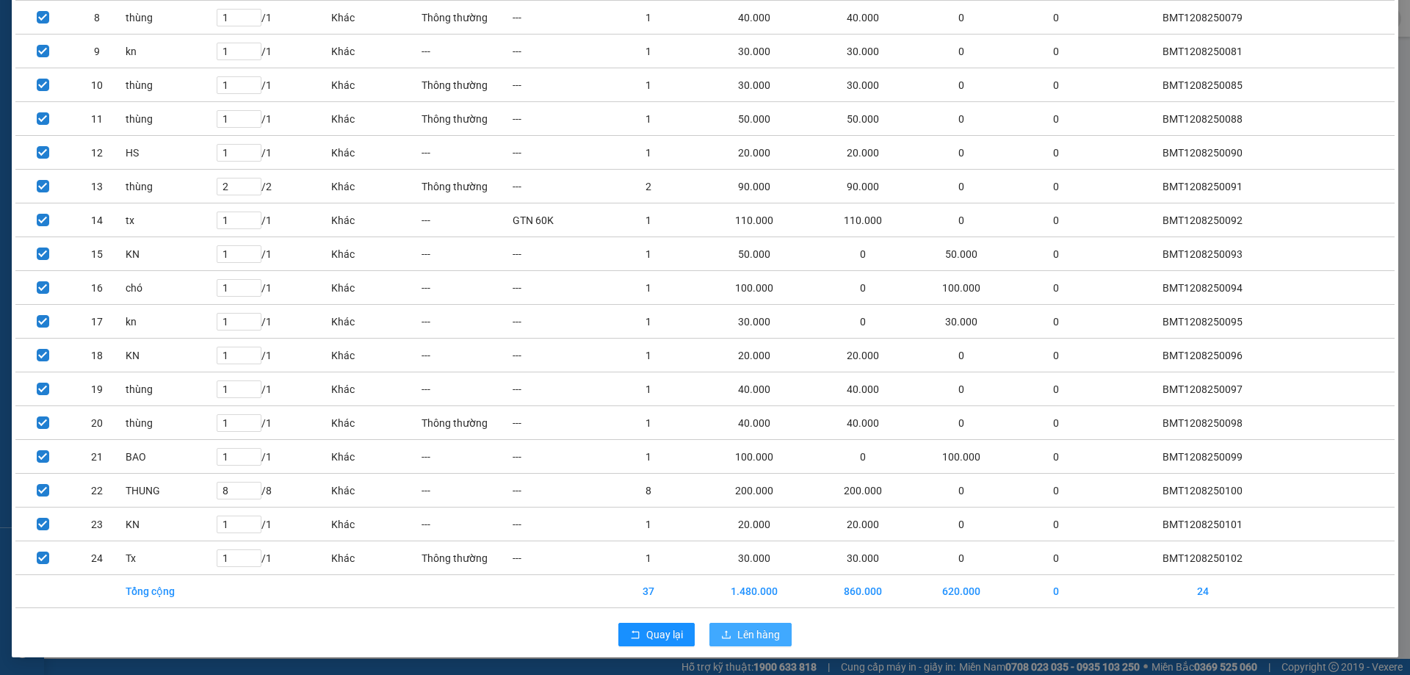
click at [764, 633] on span "Lên hàng" at bounding box center [758, 634] width 43 height 16
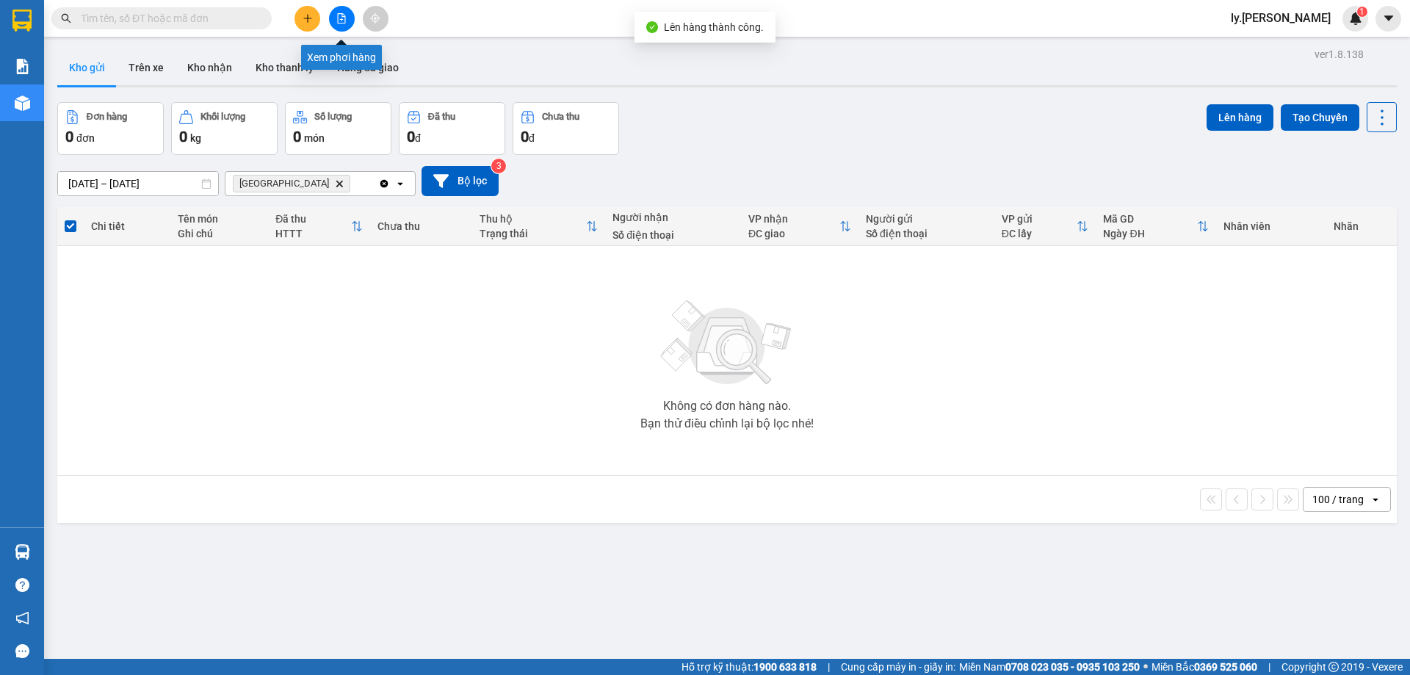
click at [348, 21] on button at bounding box center [342, 19] width 26 height 26
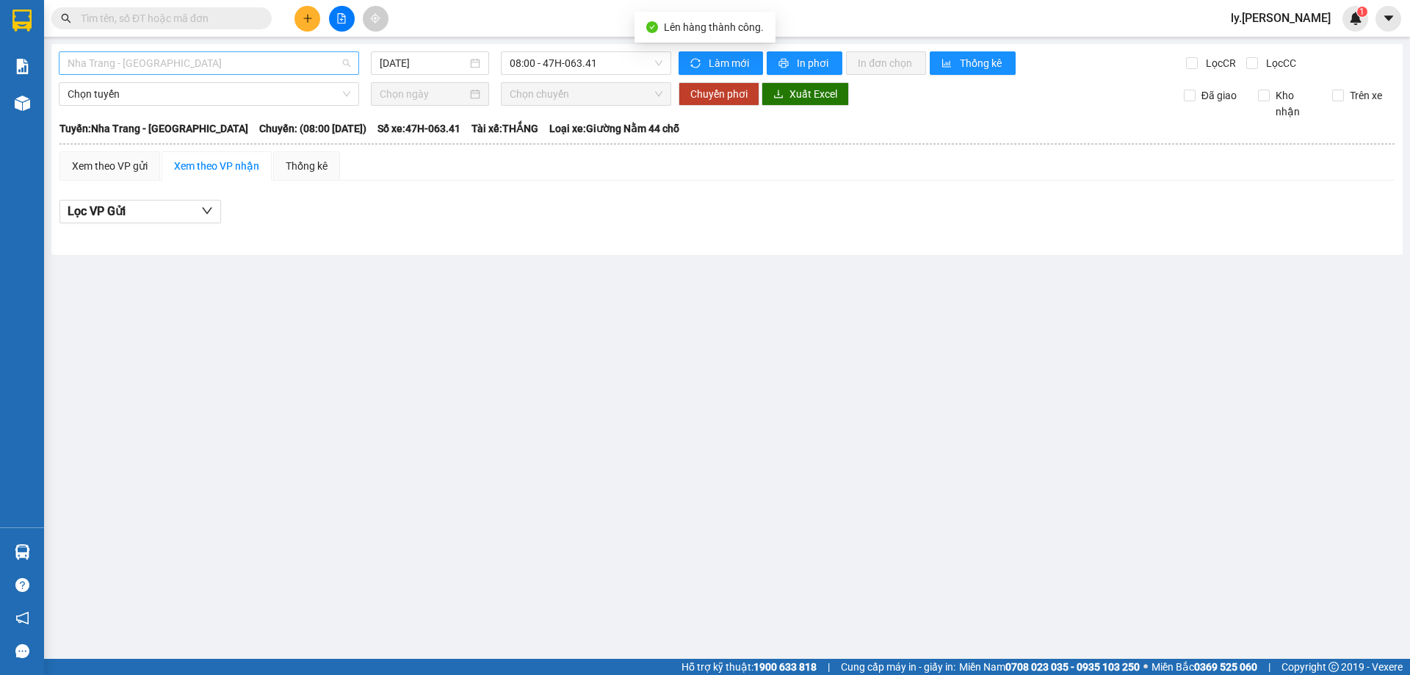
click at [183, 70] on span "Nha Trang - [GEOGRAPHIC_DATA]" at bounding box center [209, 63] width 283 height 22
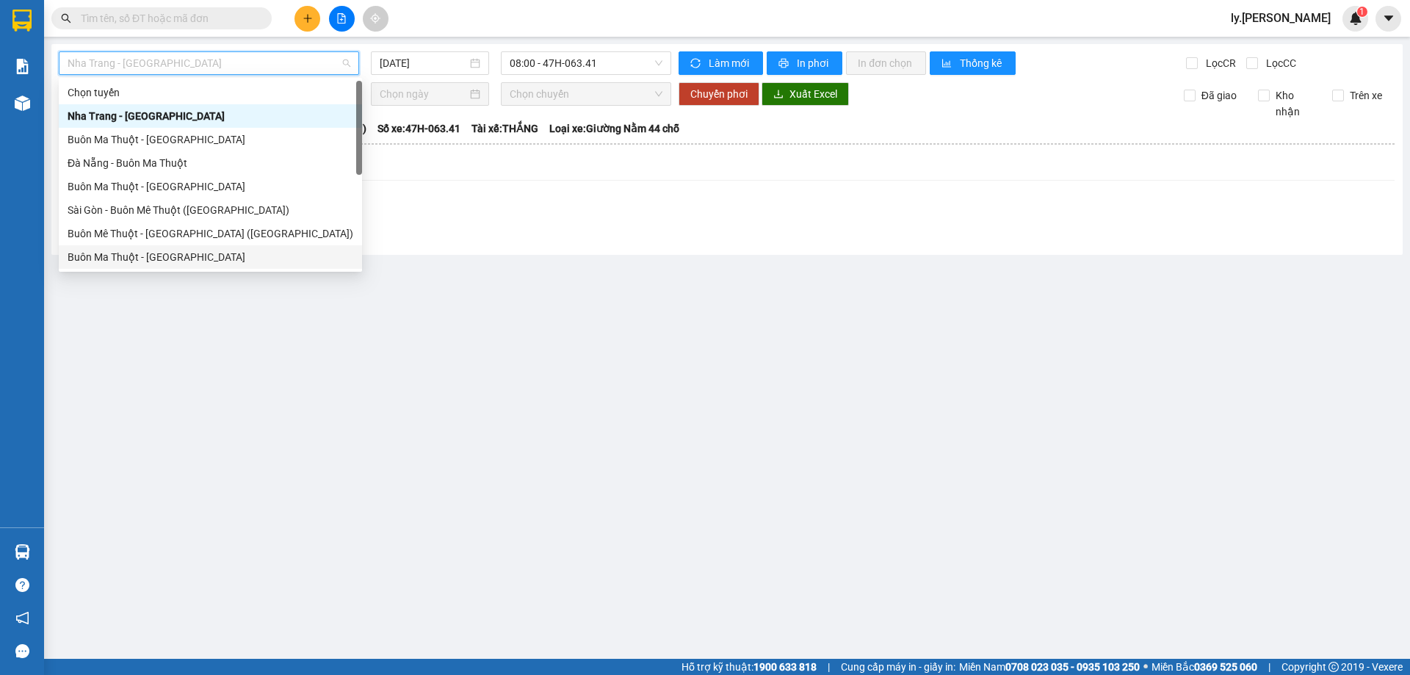
click at [153, 256] on div "Buôn Ma Thuột - [GEOGRAPHIC_DATA]" at bounding box center [211, 257] width 286 height 16
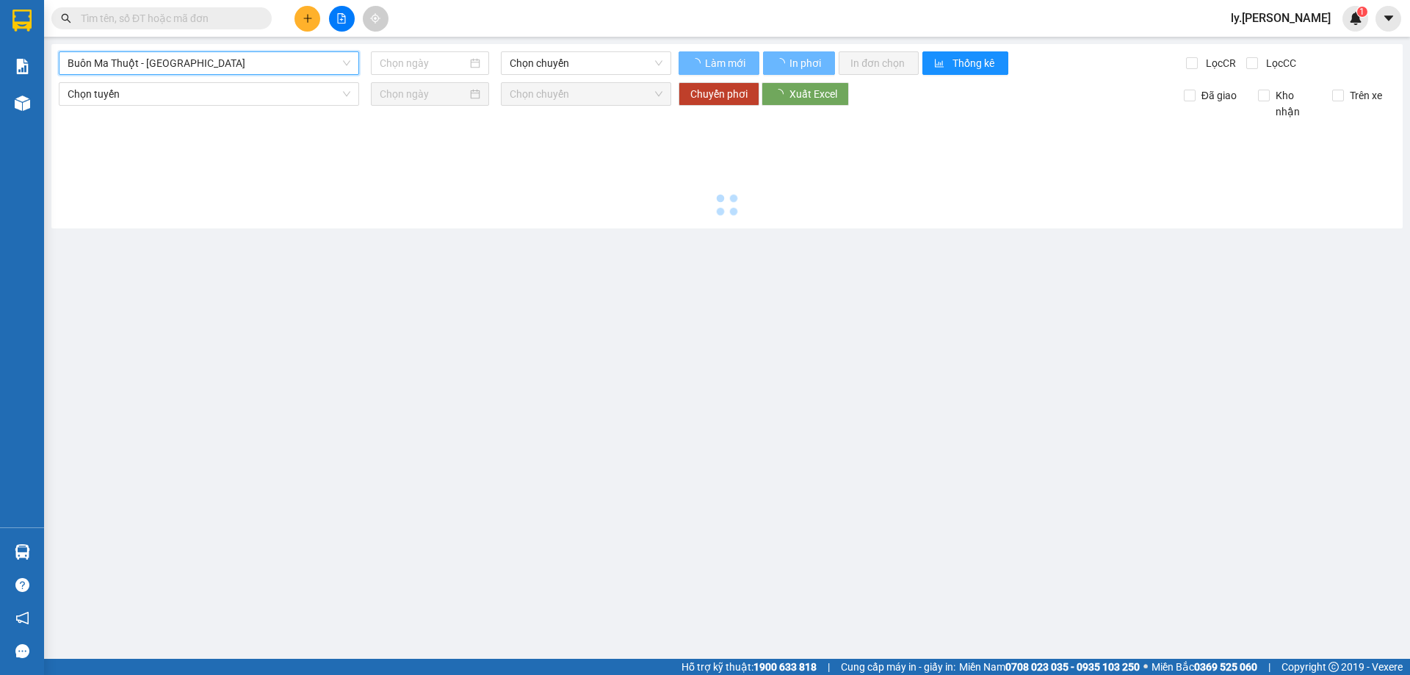
type input "[DATE]"
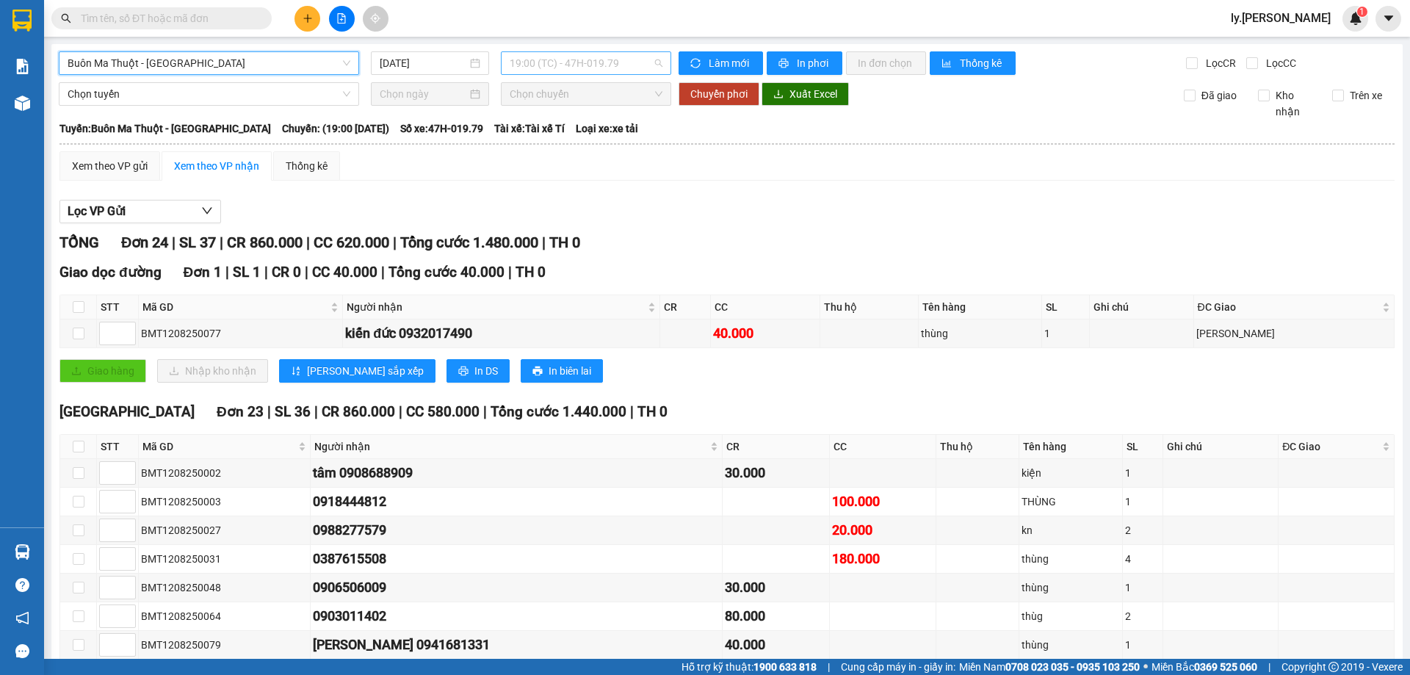
click at [565, 70] on span "19:00 (TC) - 47H-019.79" at bounding box center [585, 63] width 153 height 22
click at [812, 62] on span "In phơi" at bounding box center [814, 63] width 34 height 16
